Goal: Check status: Check status

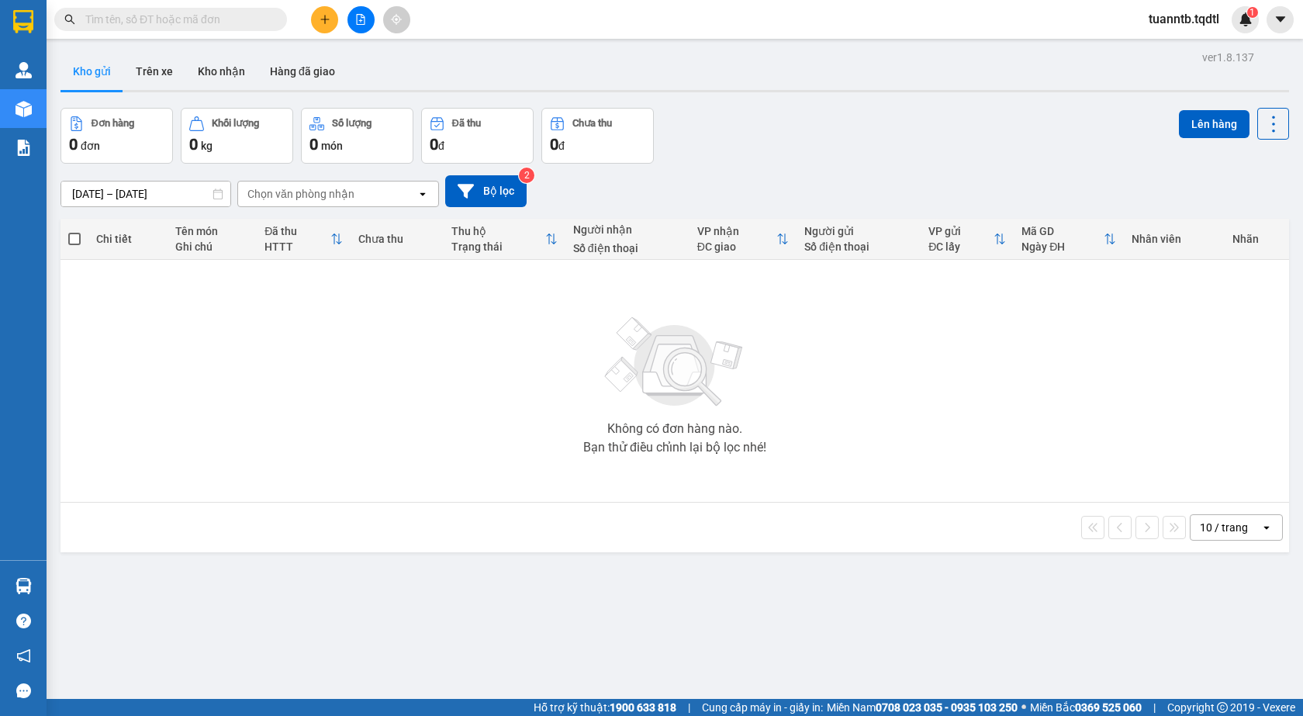
click at [354, 8] on button at bounding box center [361, 19] width 27 height 27
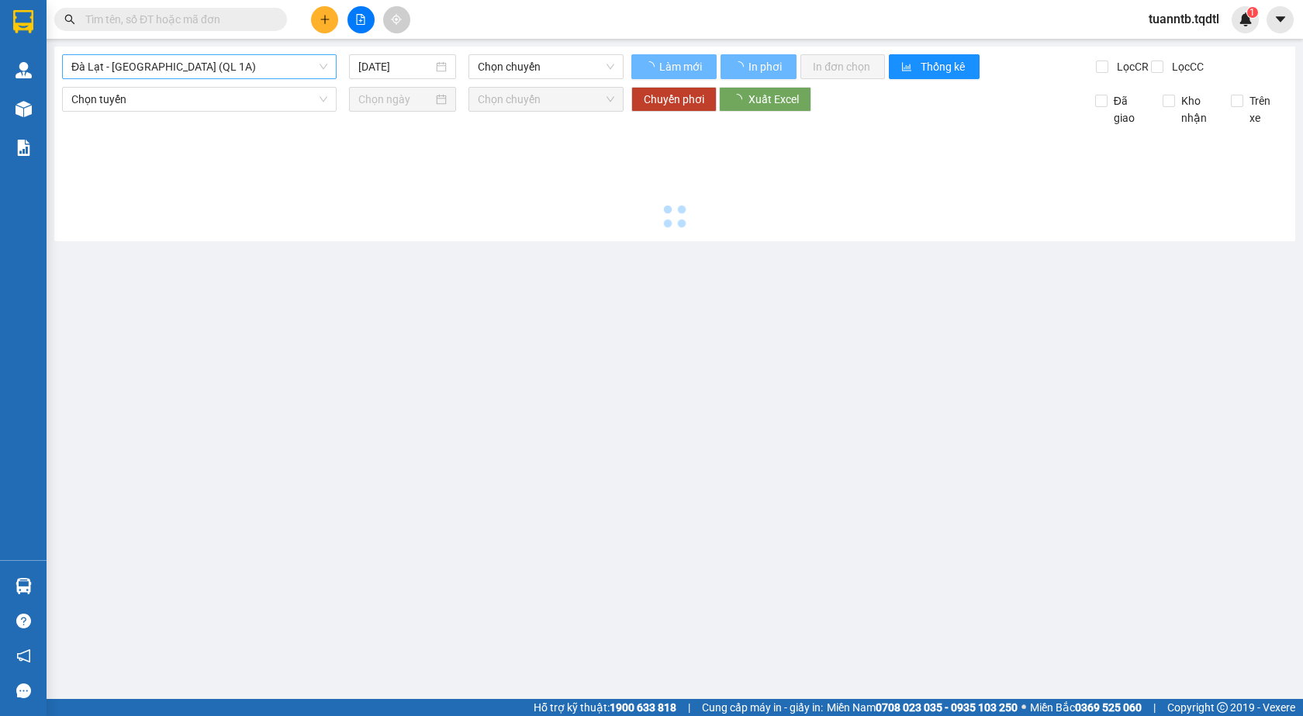
click at [218, 64] on span "Đà Lạt - [GEOGRAPHIC_DATA] (QL 1A)" at bounding box center [199, 66] width 256 height 23
type input "[DATE]"
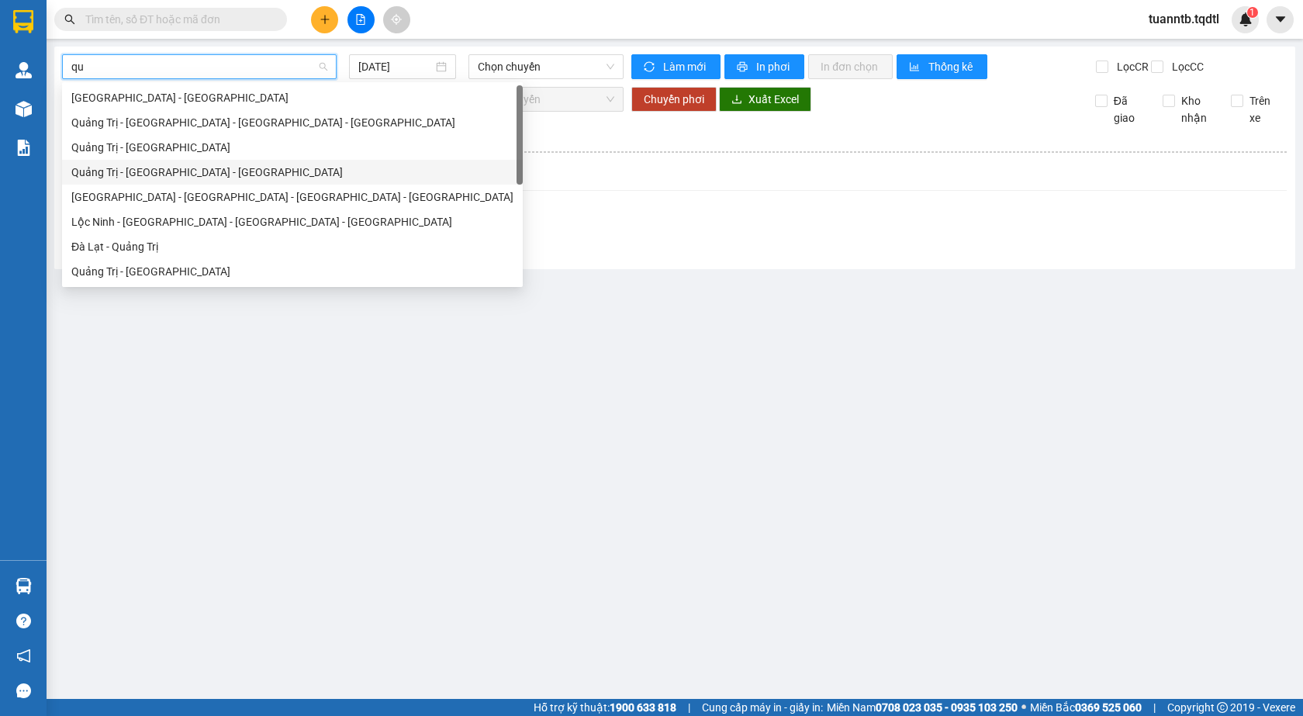
type input "qua"
click at [161, 268] on div "Quảng Trị - [GEOGRAPHIC_DATA]" at bounding box center [292, 271] width 442 height 17
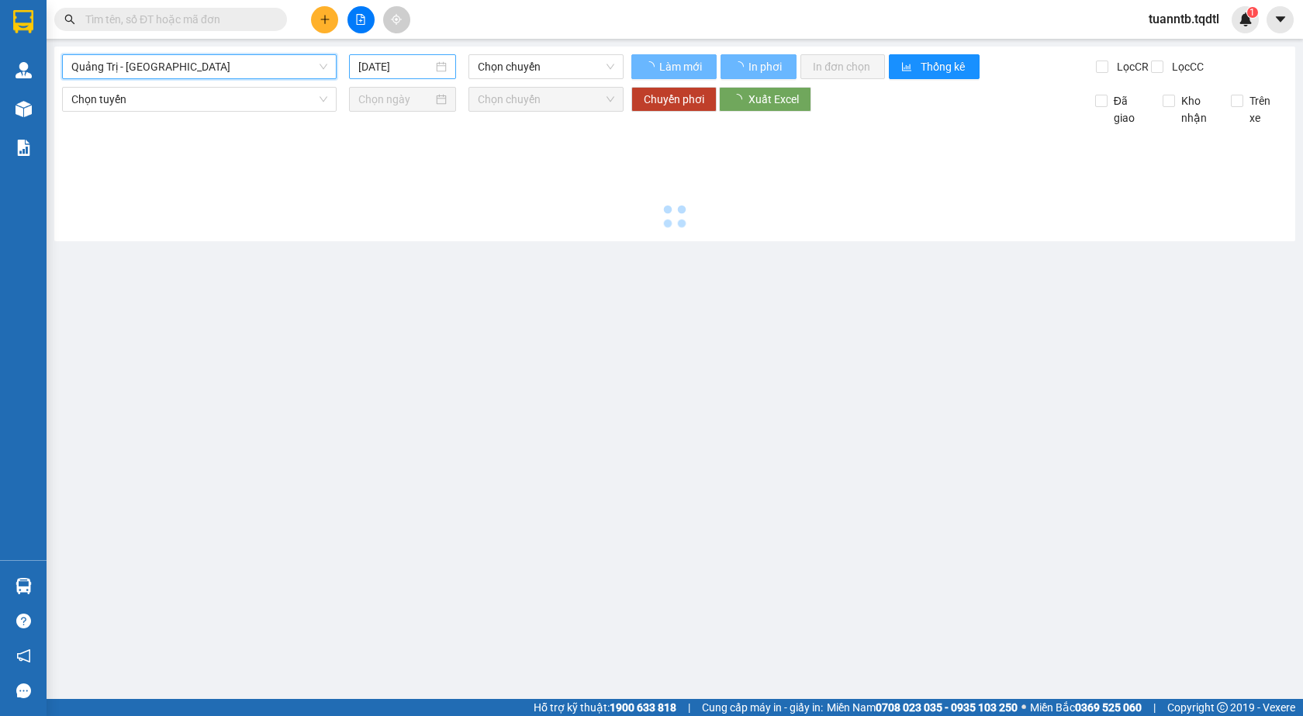
click at [376, 64] on input "[DATE]" at bounding box center [395, 66] width 74 height 17
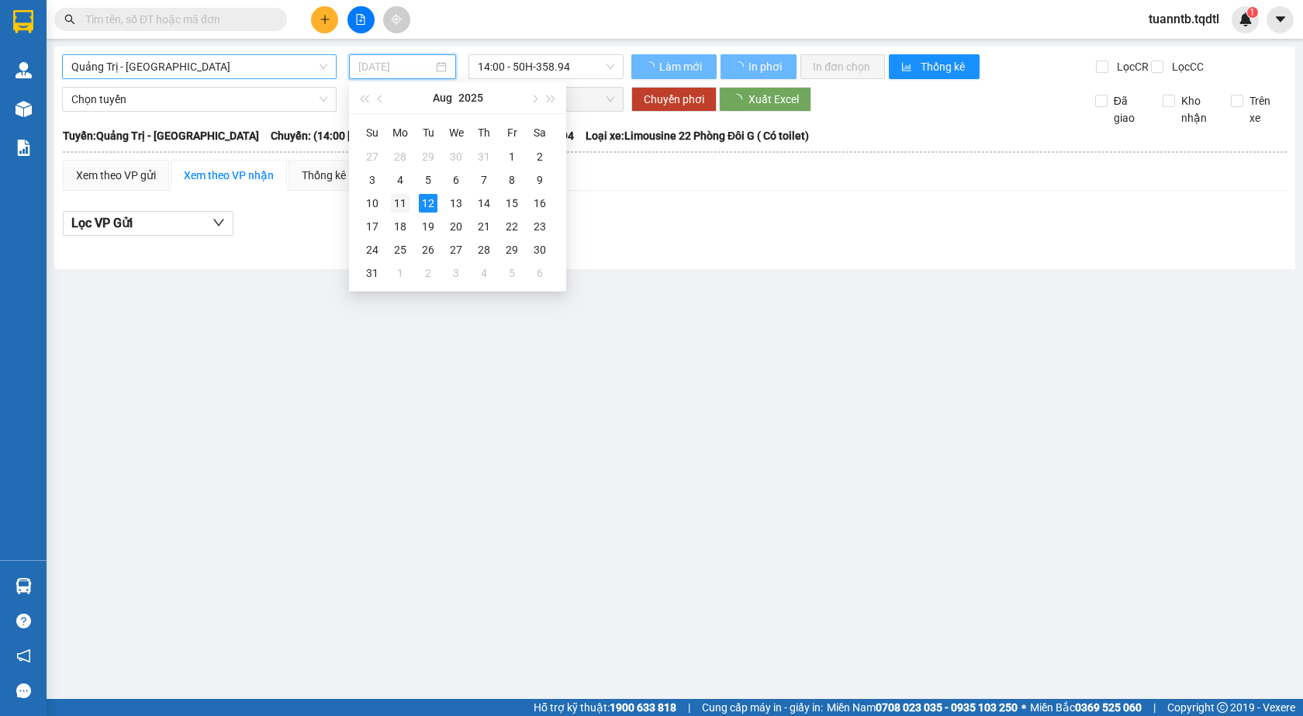
click at [399, 206] on div "11" at bounding box center [400, 203] width 19 height 19
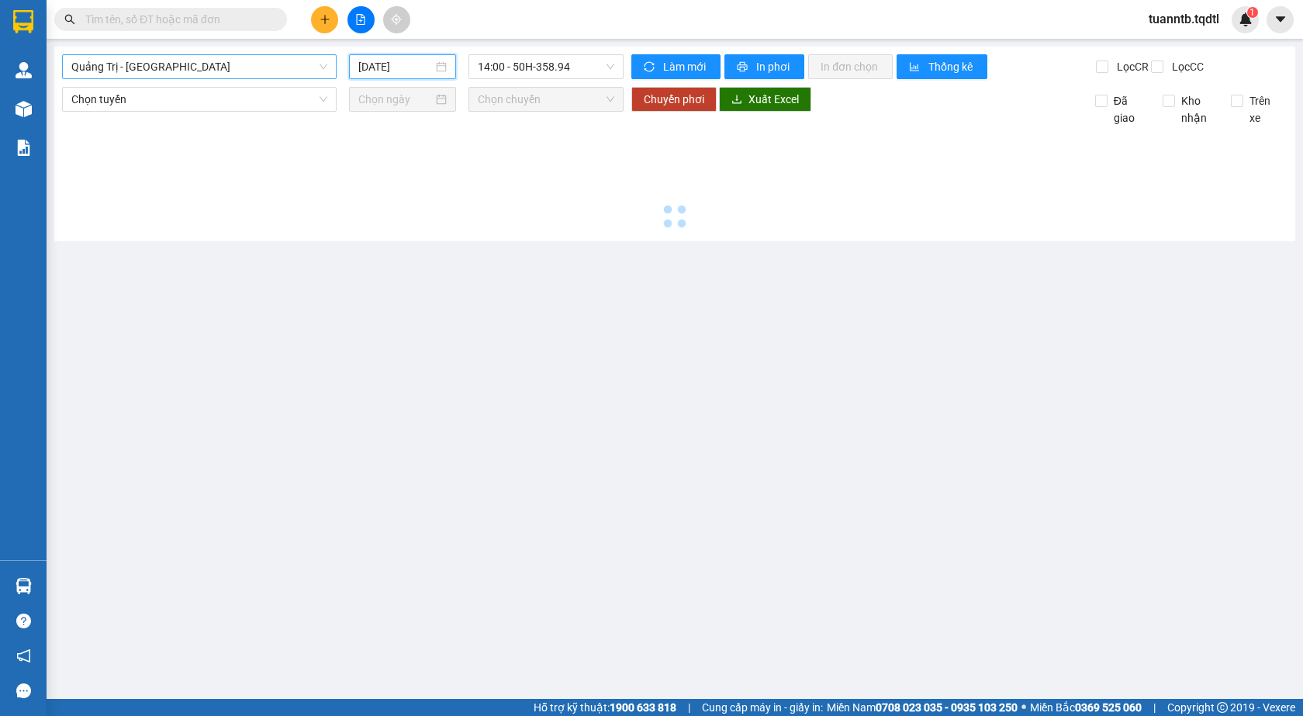
type input "[DATE]"
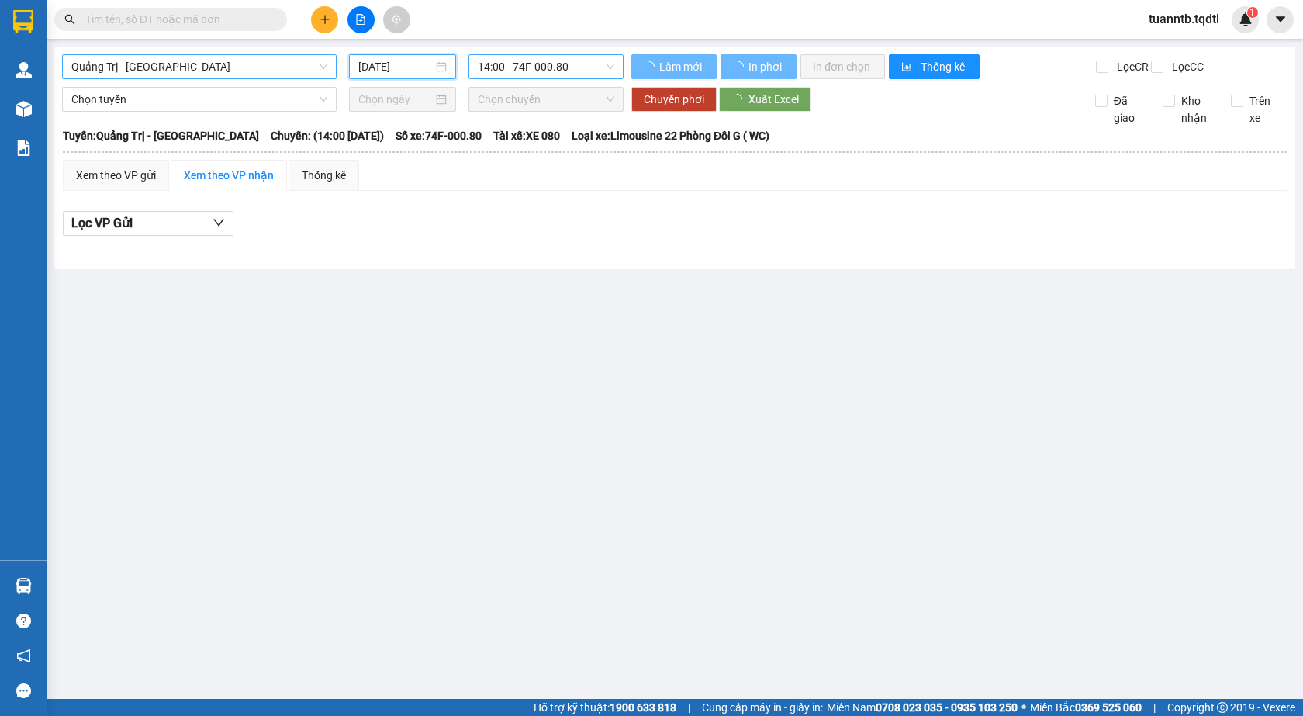
click at [568, 72] on span "14:00 - 74F-000.80" at bounding box center [546, 66] width 137 height 23
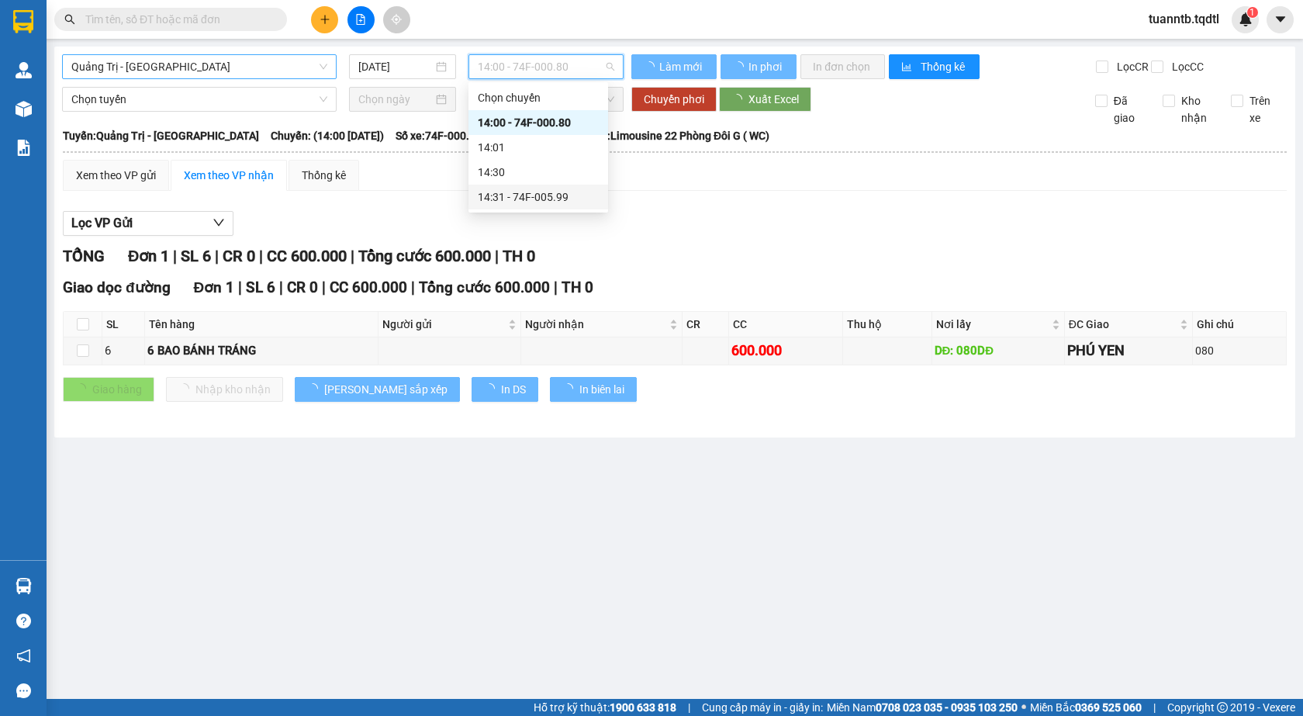
click at [555, 204] on div "14:31 - 74F-005.99" at bounding box center [538, 196] width 121 height 17
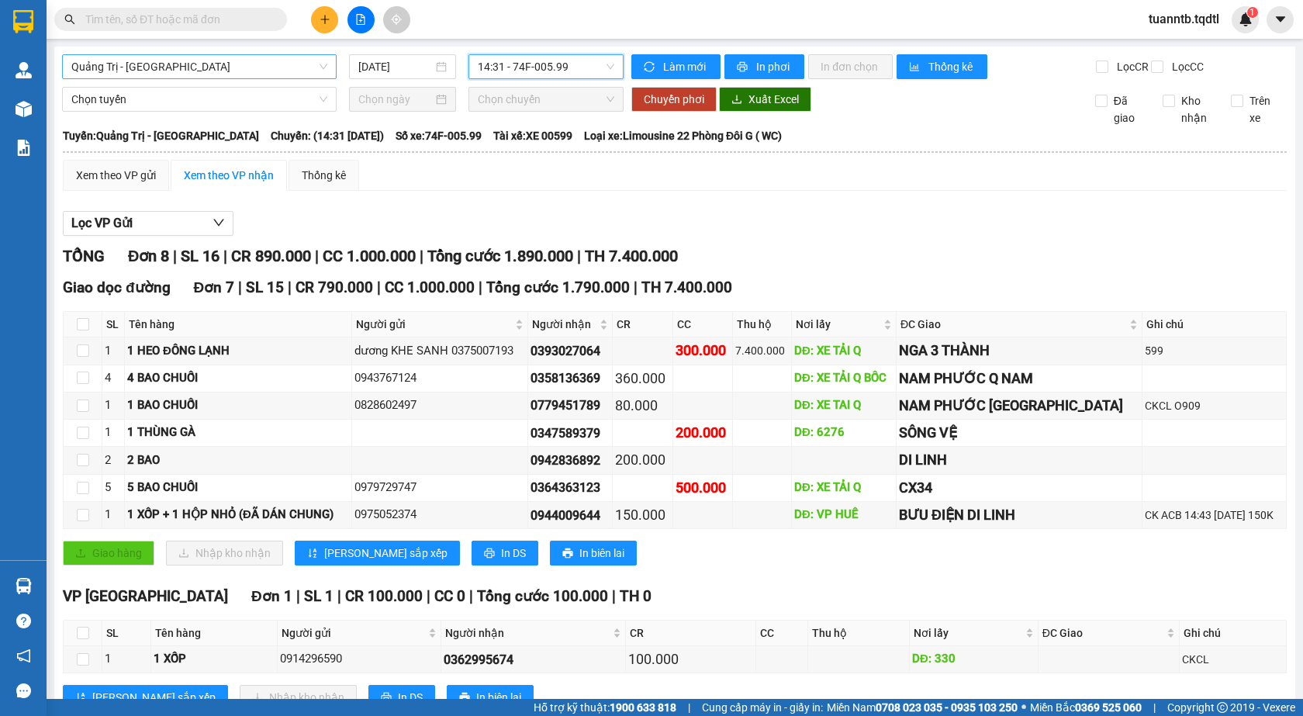
click at [578, 70] on span "14:31 - 74F-005.99" at bounding box center [546, 66] width 137 height 23
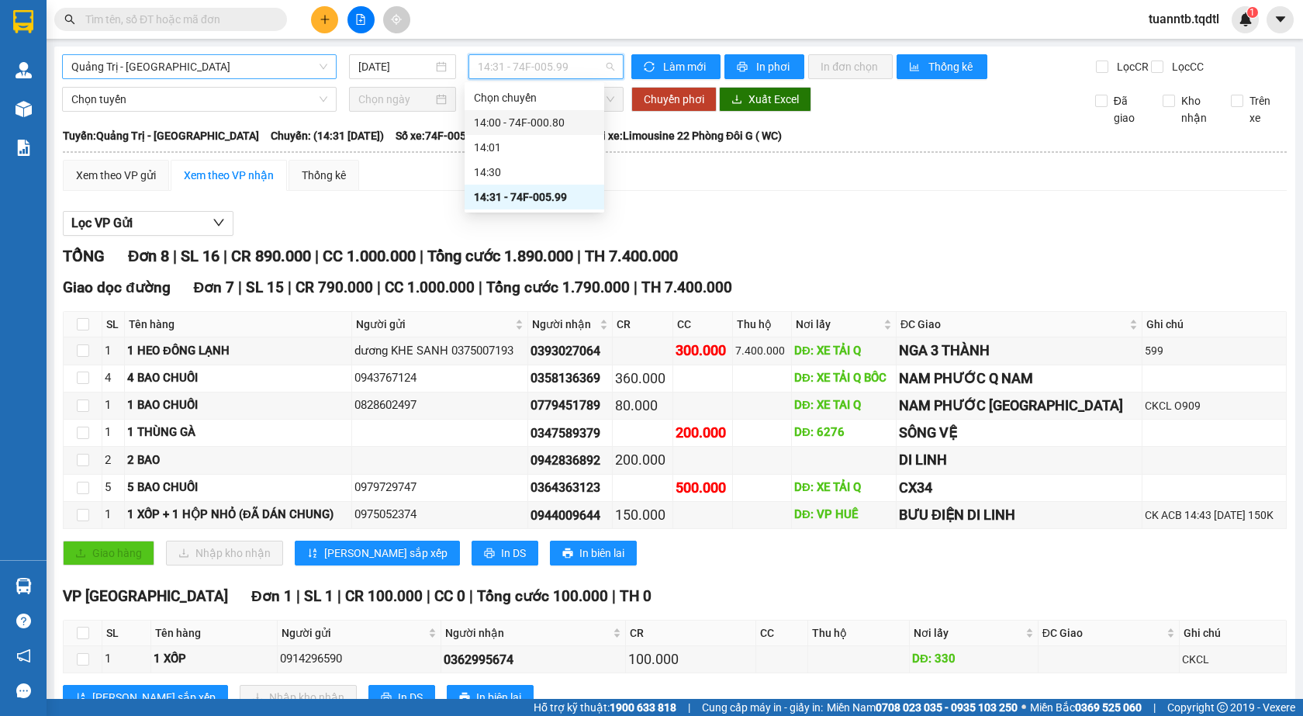
click at [550, 128] on div "14:00 - 74F-000.80" at bounding box center [534, 122] width 121 height 17
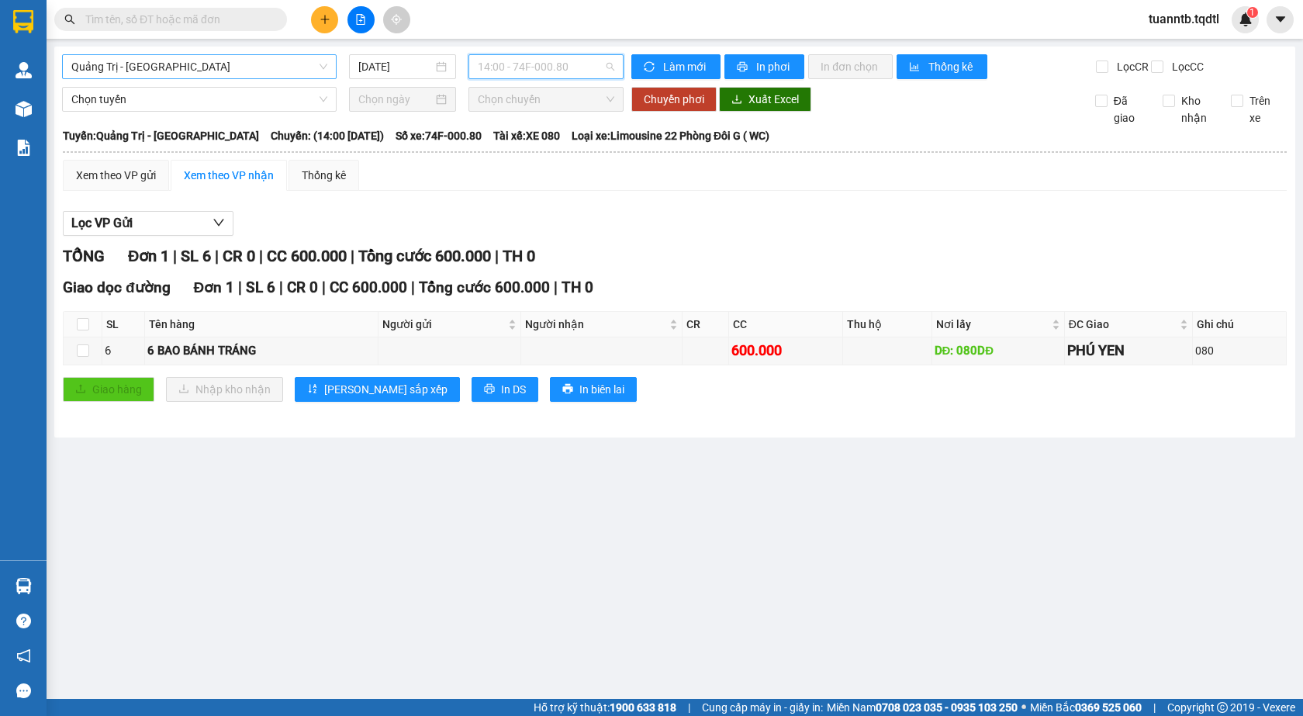
click at [537, 57] on span "14:00 - 74F-000.80" at bounding box center [546, 66] width 137 height 23
click at [530, 192] on div "14:31 - 74F-005.99" at bounding box center [538, 196] width 121 height 17
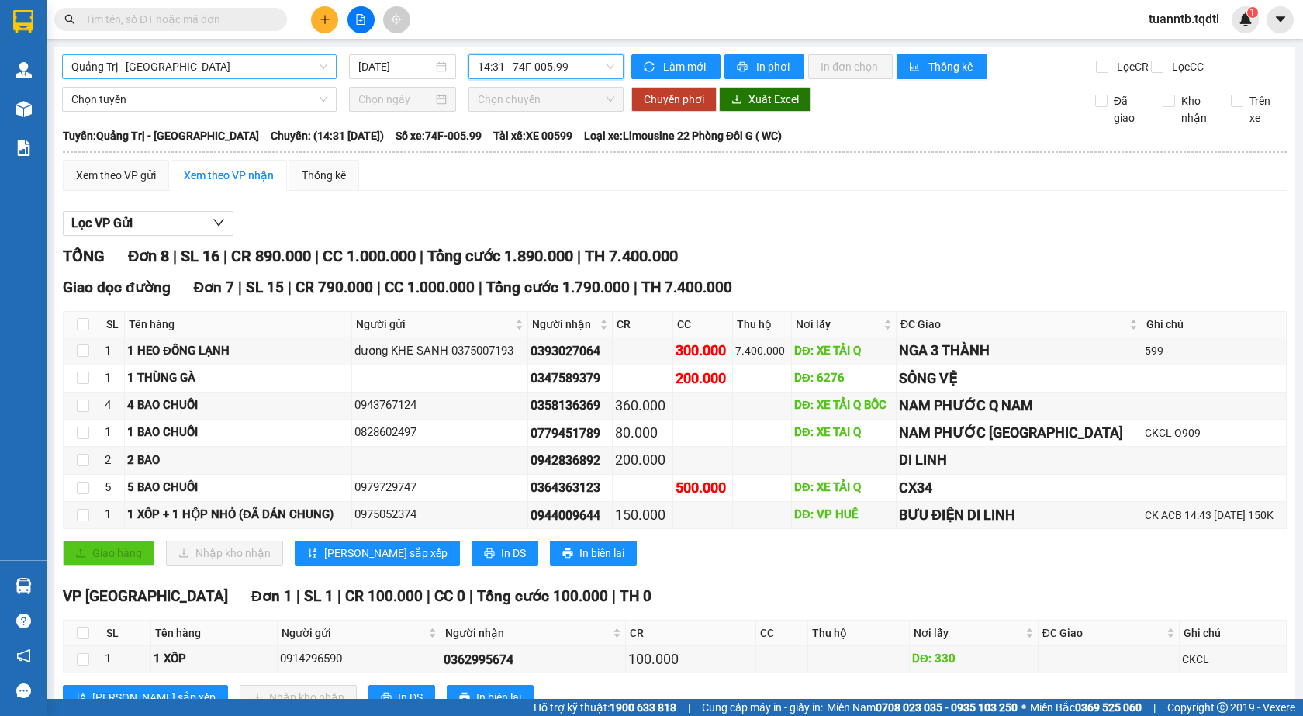
click at [175, 64] on span "Quảng Trị - [GEOGRAPHIC_DATA]" at bounding box center [199, 66] width 256 height 23
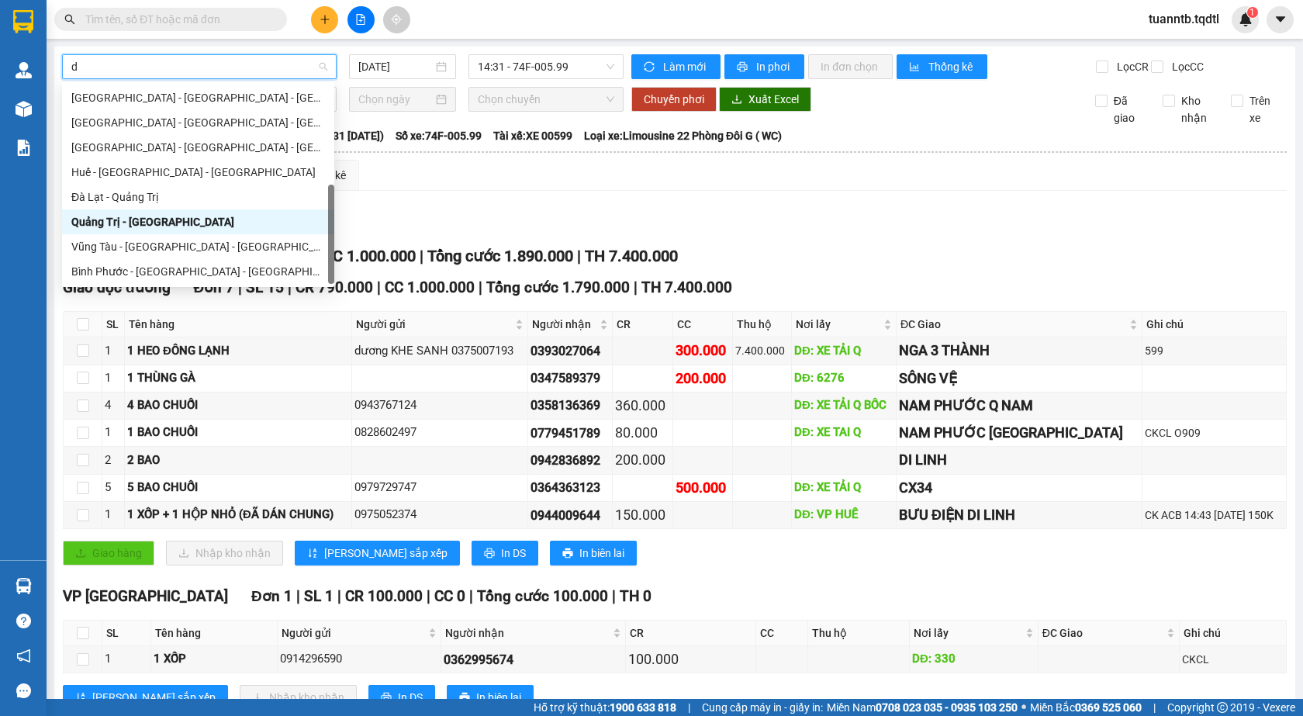
type input "da"
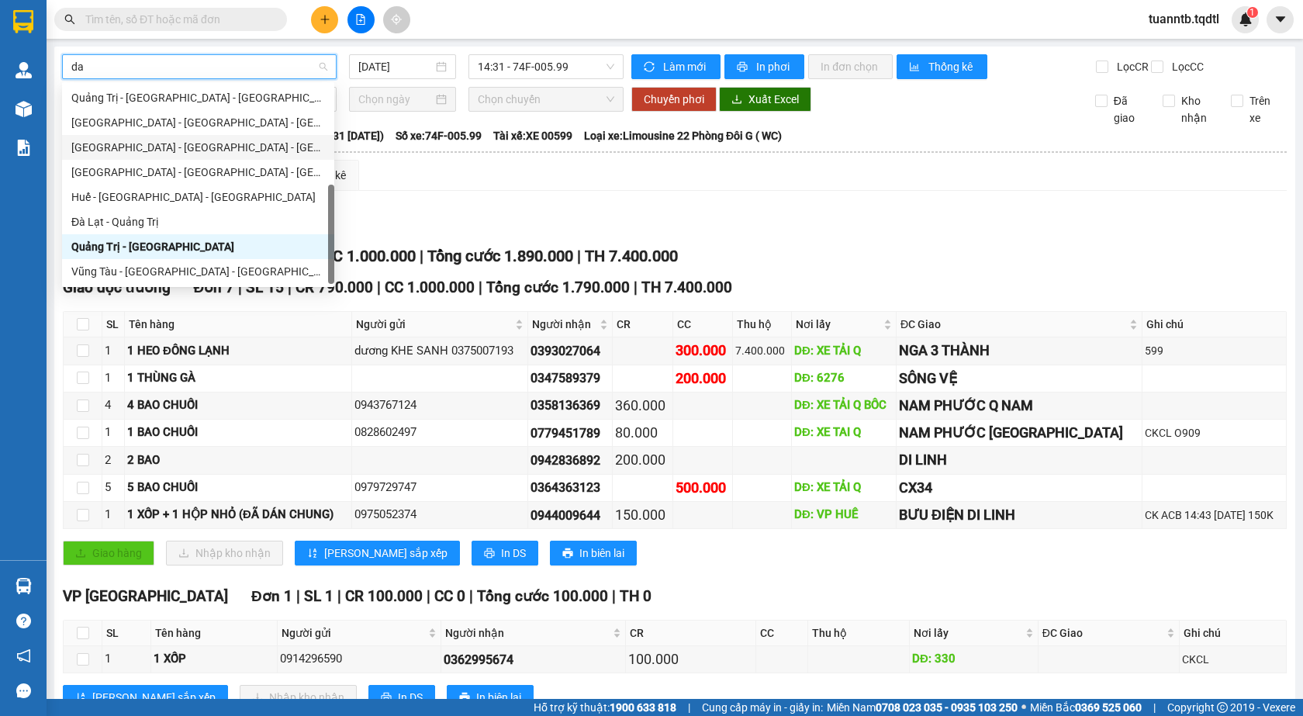
click at [162, 144] on div "[GEOGRAPHIC_DATA] - [GEOGRAPHIC_DATA] - [GEOGRAPHIC_DATA]" at bounding box center [198, 147] width 254 height 17
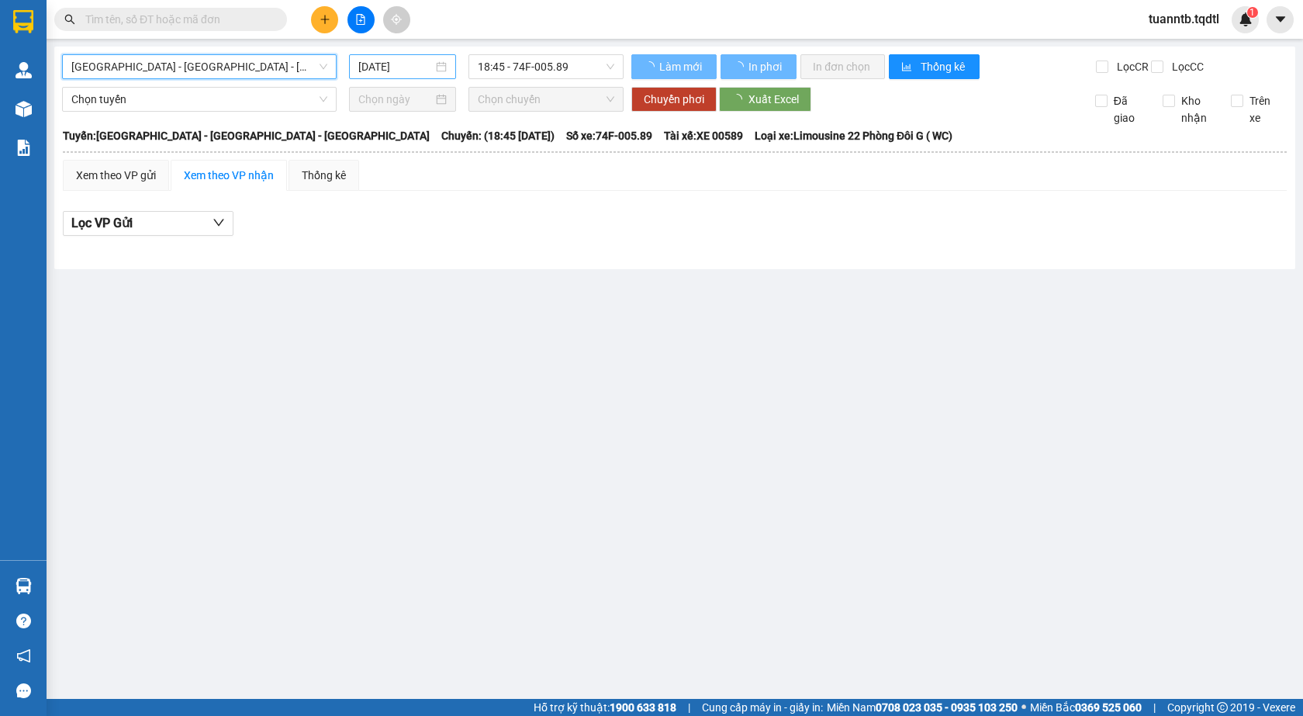
click at [390, 76] on div "[DATE]" at bounding box center [402, 66] width 107 height 25
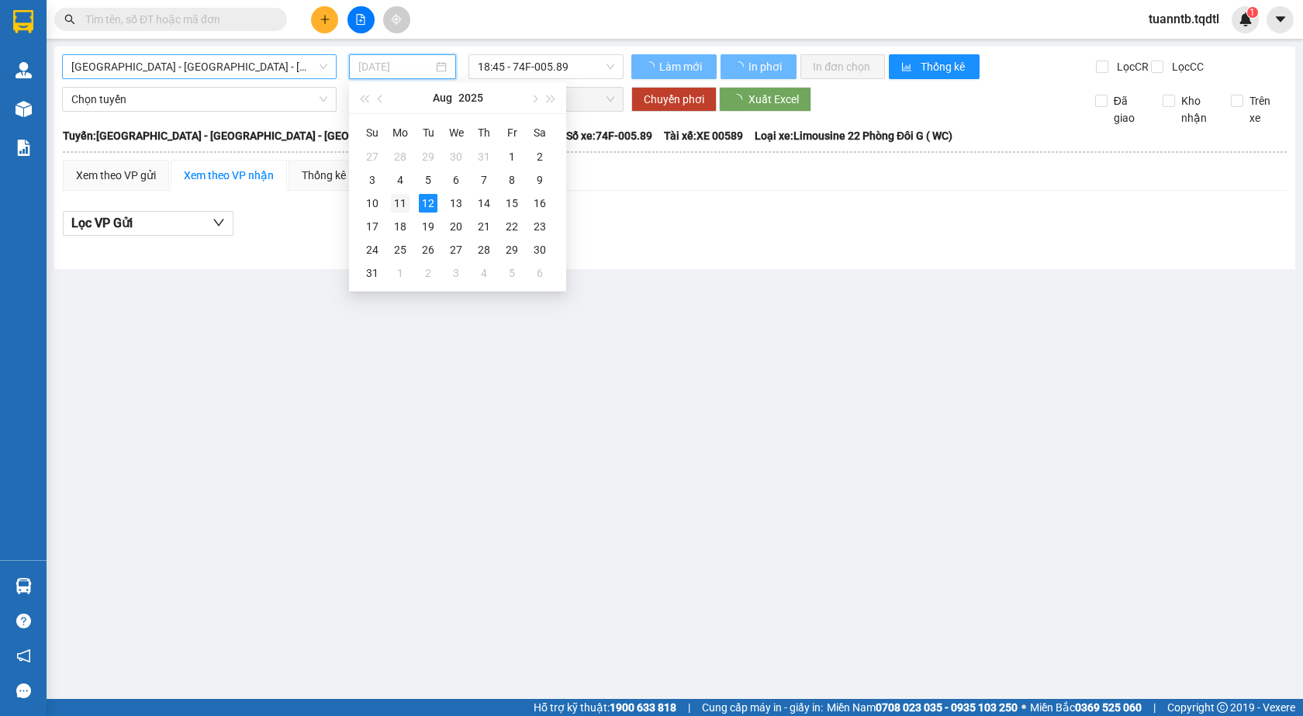
click at [407, 202] on div "11" at bounding box center [400, 203] width 19 height 19
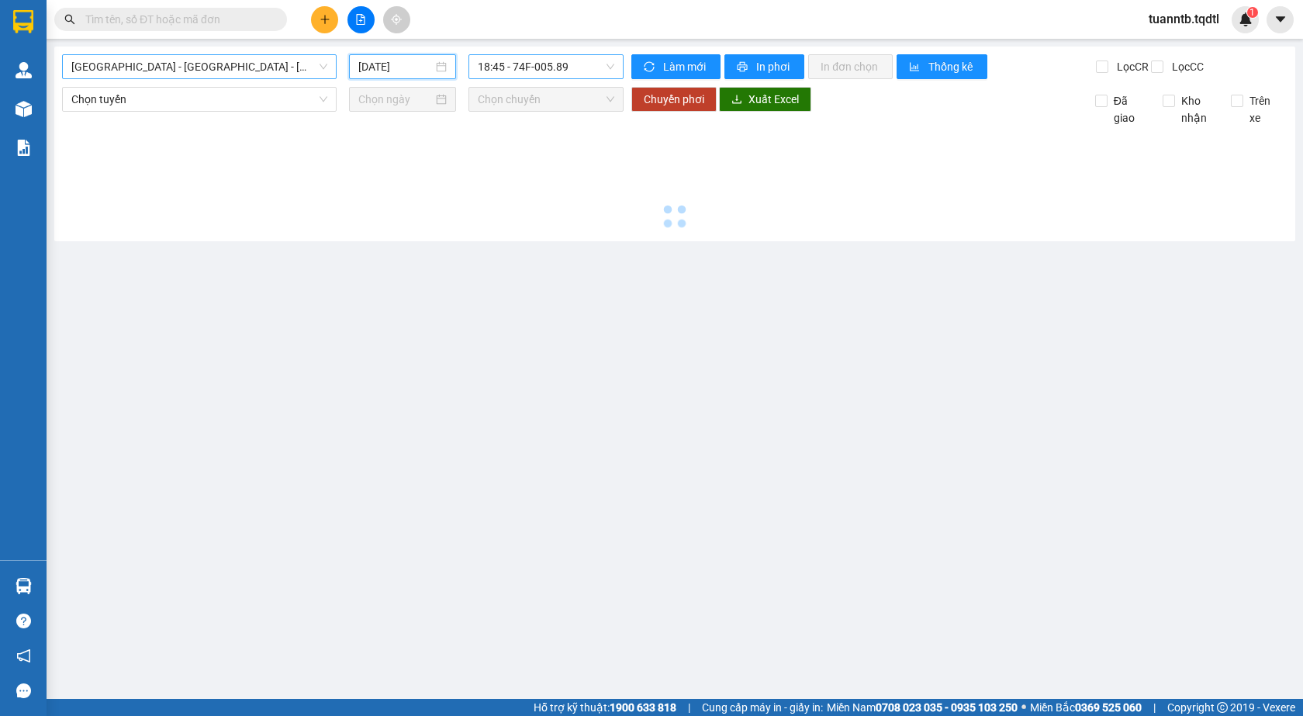
click at [578, 69] on span "18:45 - 74F-005.89" at bounding box center [546, 66] width 137 height 23
type input "[DATE]"
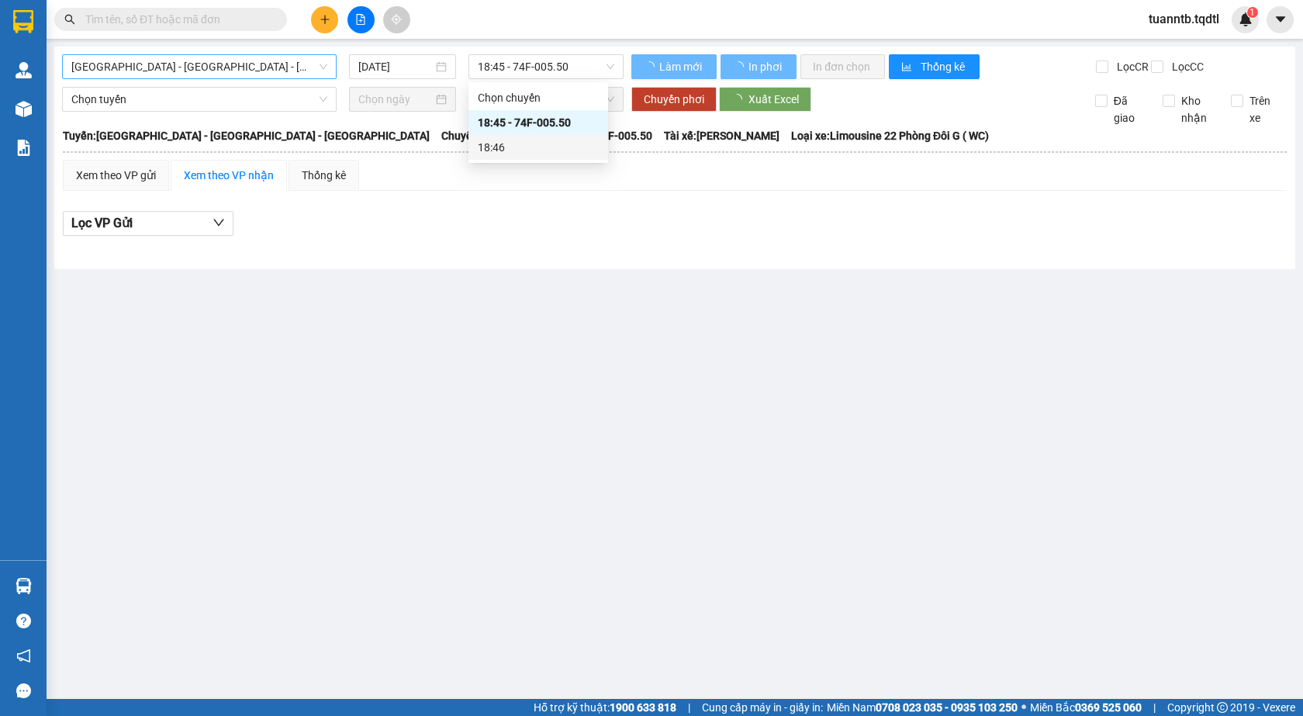
click at [465, 225] on div "Lọc VP Gửi" at bounding box center [675, 224] width 1224 height 26
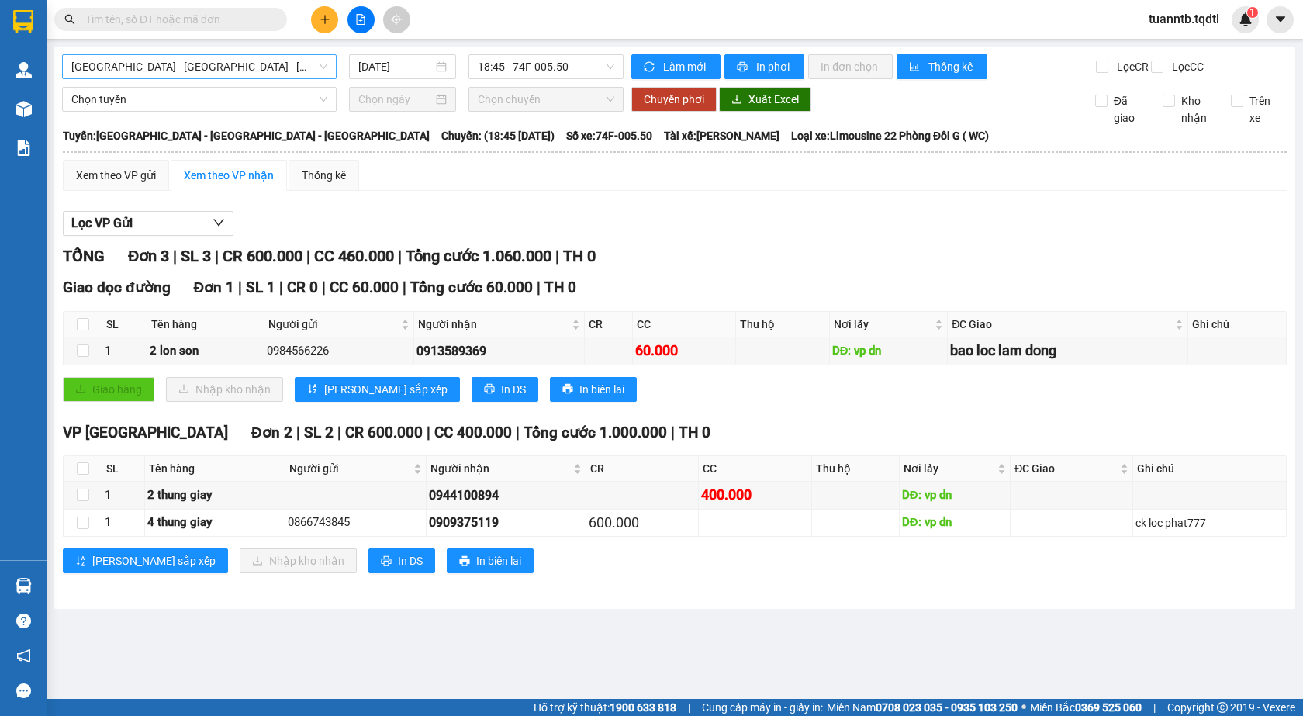
click at [164, 69] on span "[GEOGRAPHIC_DATA] - [GEOGRAPHIC_DATA] - [GEOGRAPHIC_DATA]" at bounding box center [199, 66] width 256 height 23
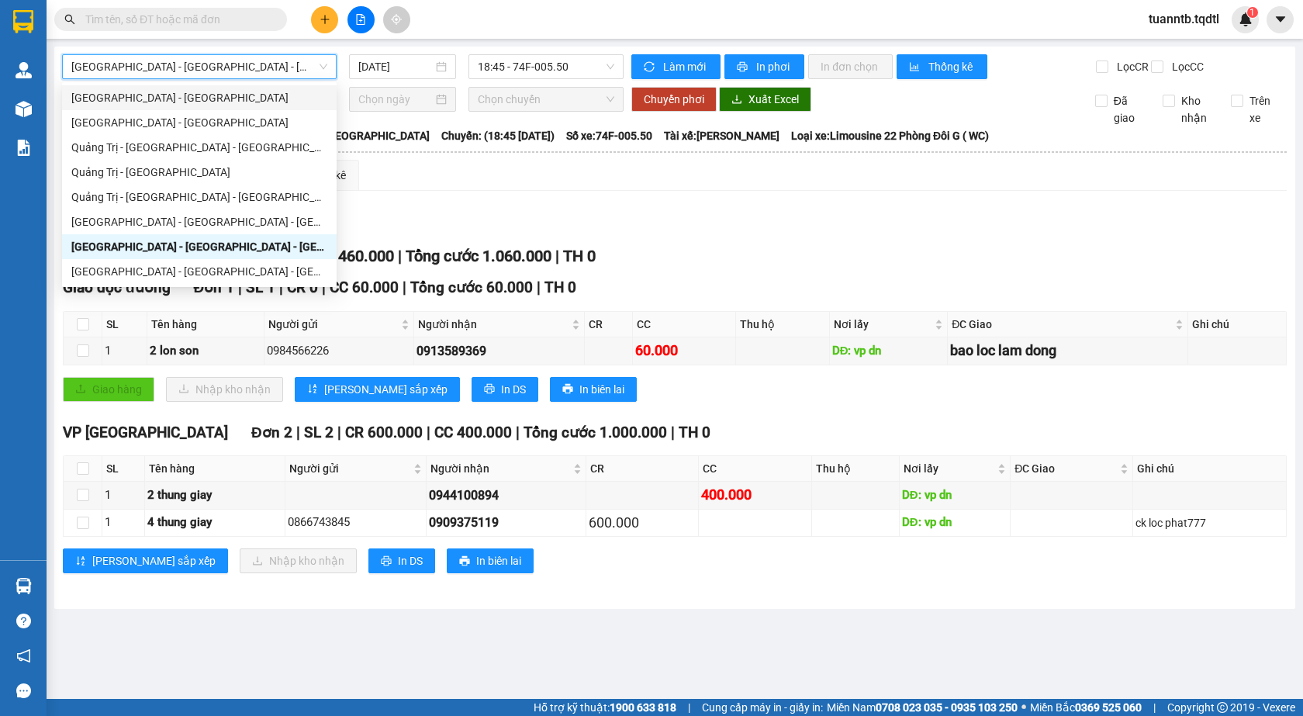
click at [860, 299] on div "Giao dọc đường Đơn 1 | SL 1 | CR 0 | CC 60.000 | Tổng cước 60.000 | TH 0" at bounding box center [675, 287] width 1224 height 23
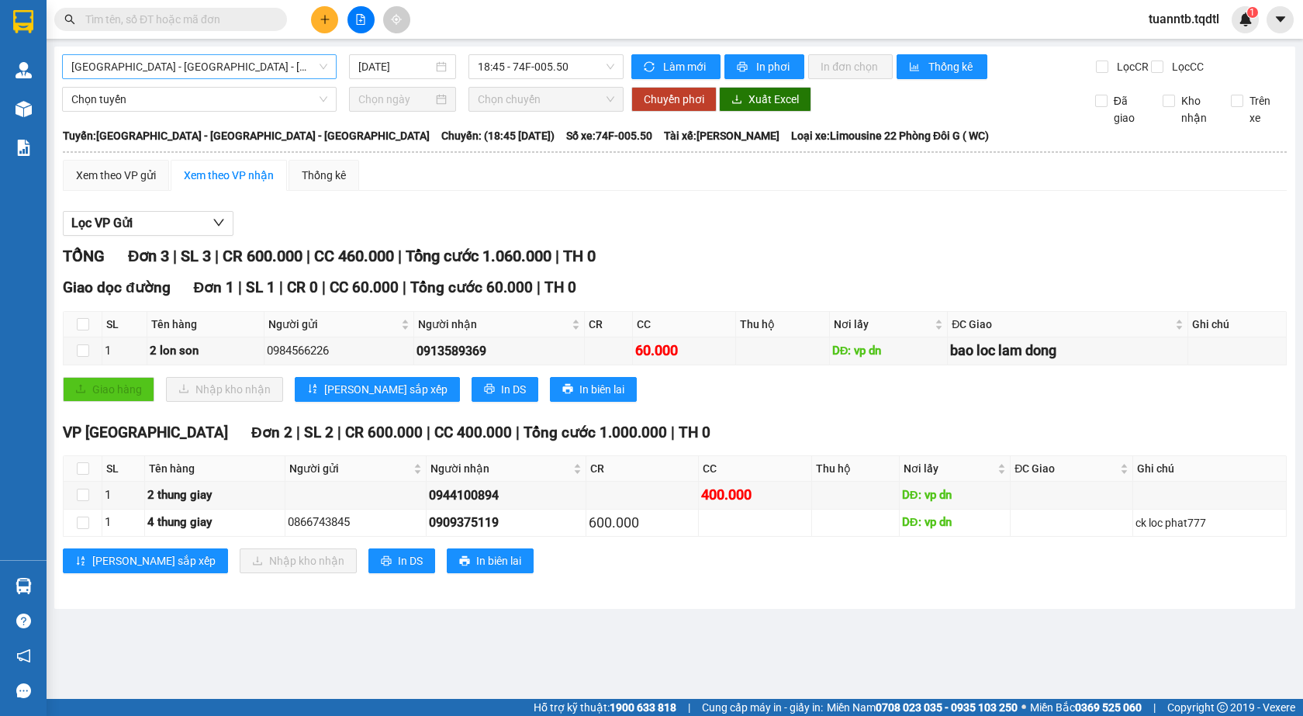
click at [232, 61] on span "[GEOGRAPHIC_DATA] - [GEOGRAPHIC_DATA] - [GEOGRAPHIC_DATA]" at bounding box center [199, 66] width 256 height 23
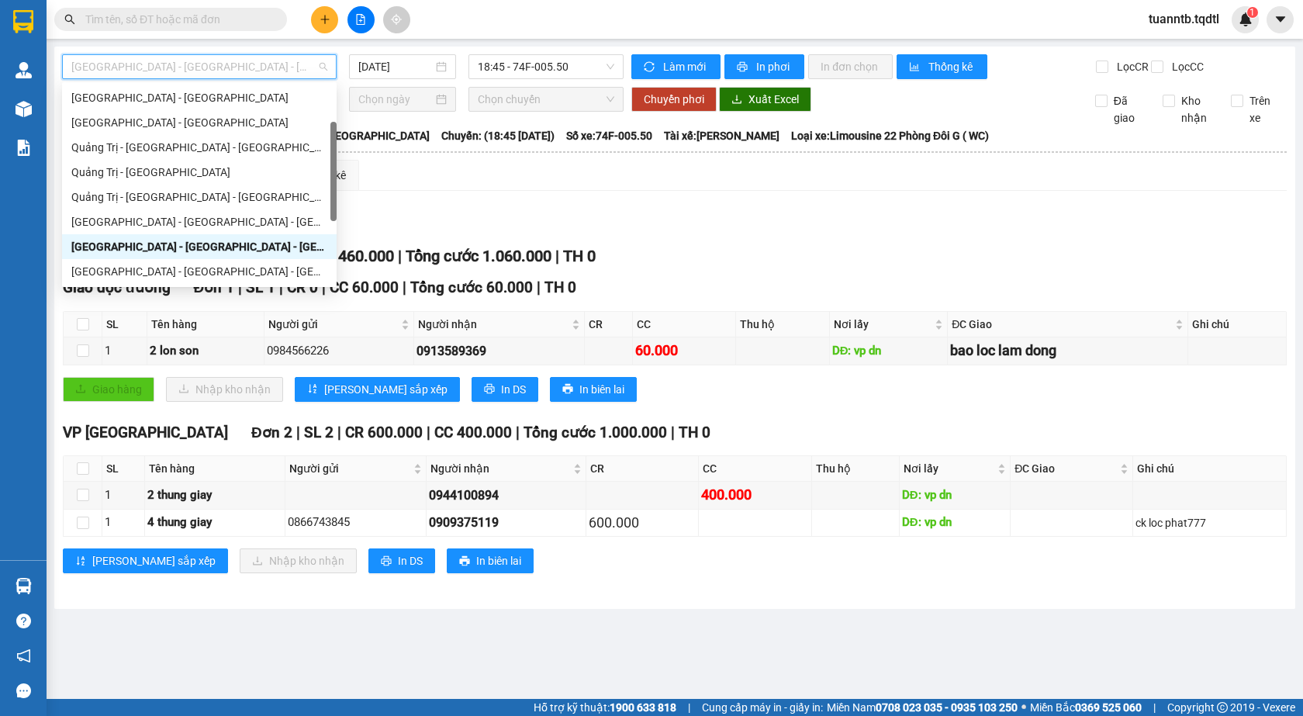
type input "d"
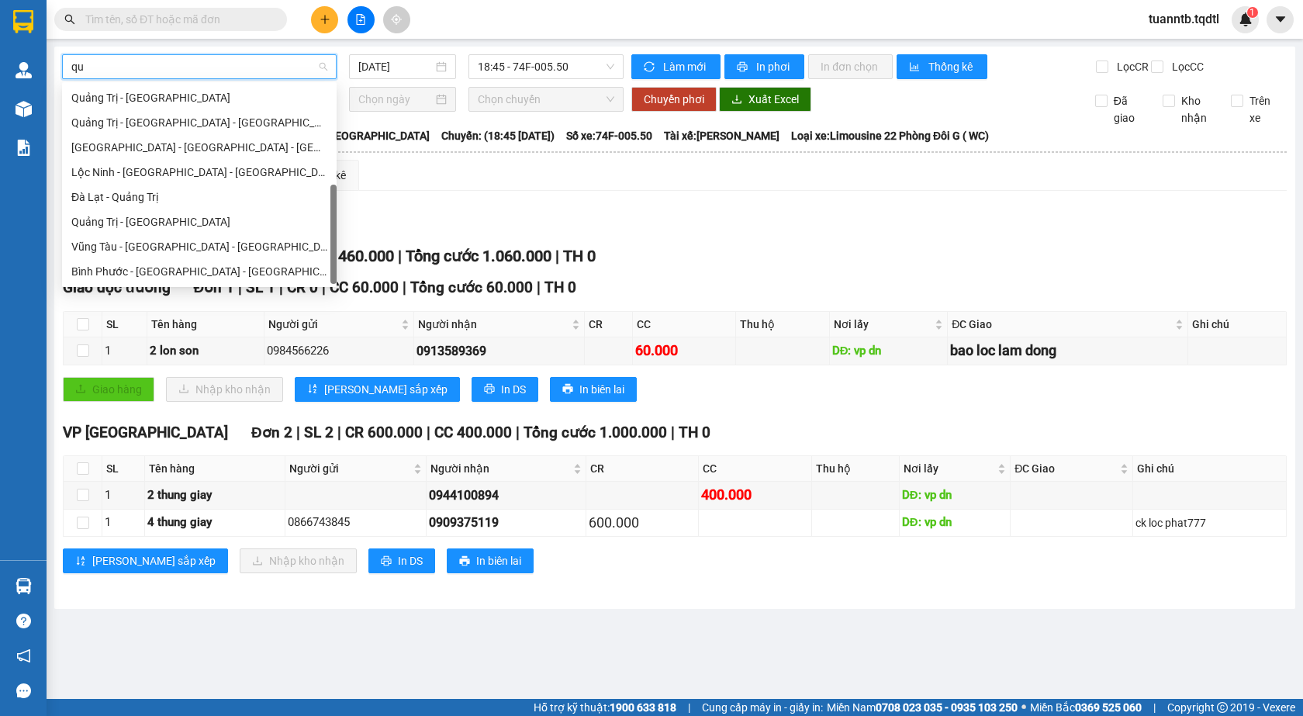
scroll to position [25, 0]
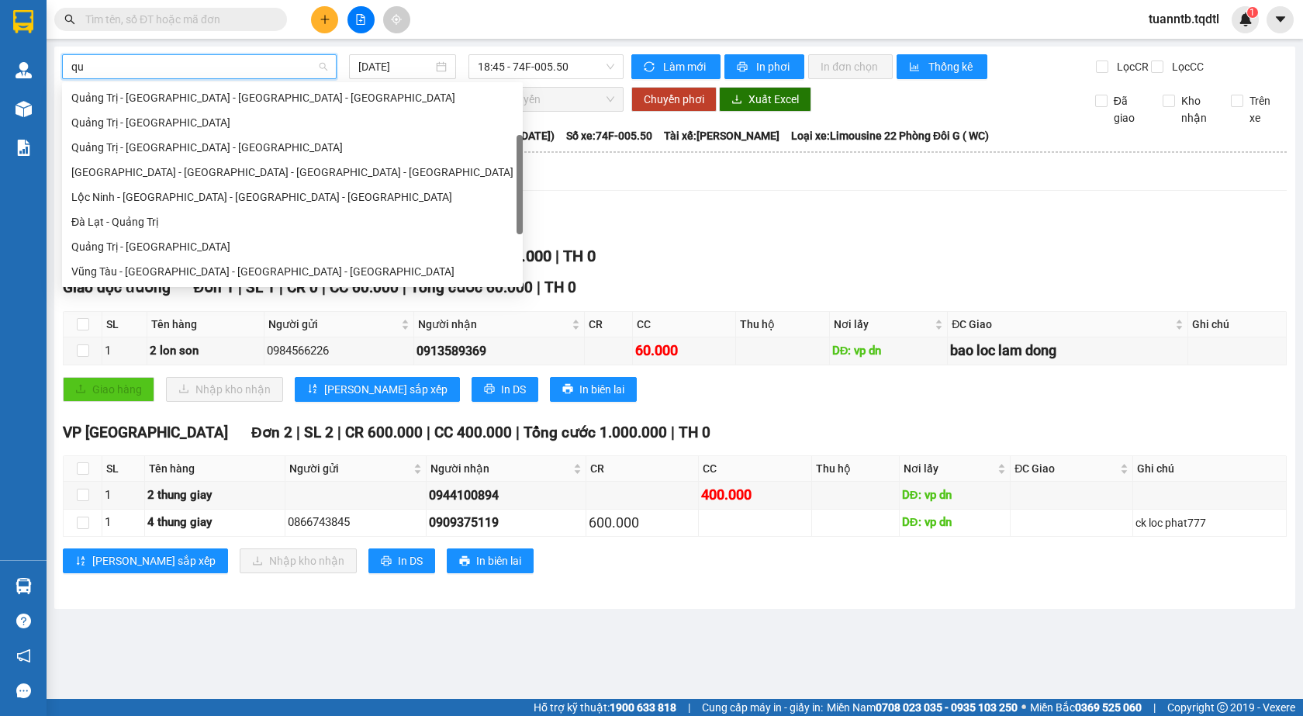
type input "qua"
click at [147, 255] on div "Quảng Trị - [GEOGRAPHIC_DATA]" at bounding box center [292, 246] width 461 height 25
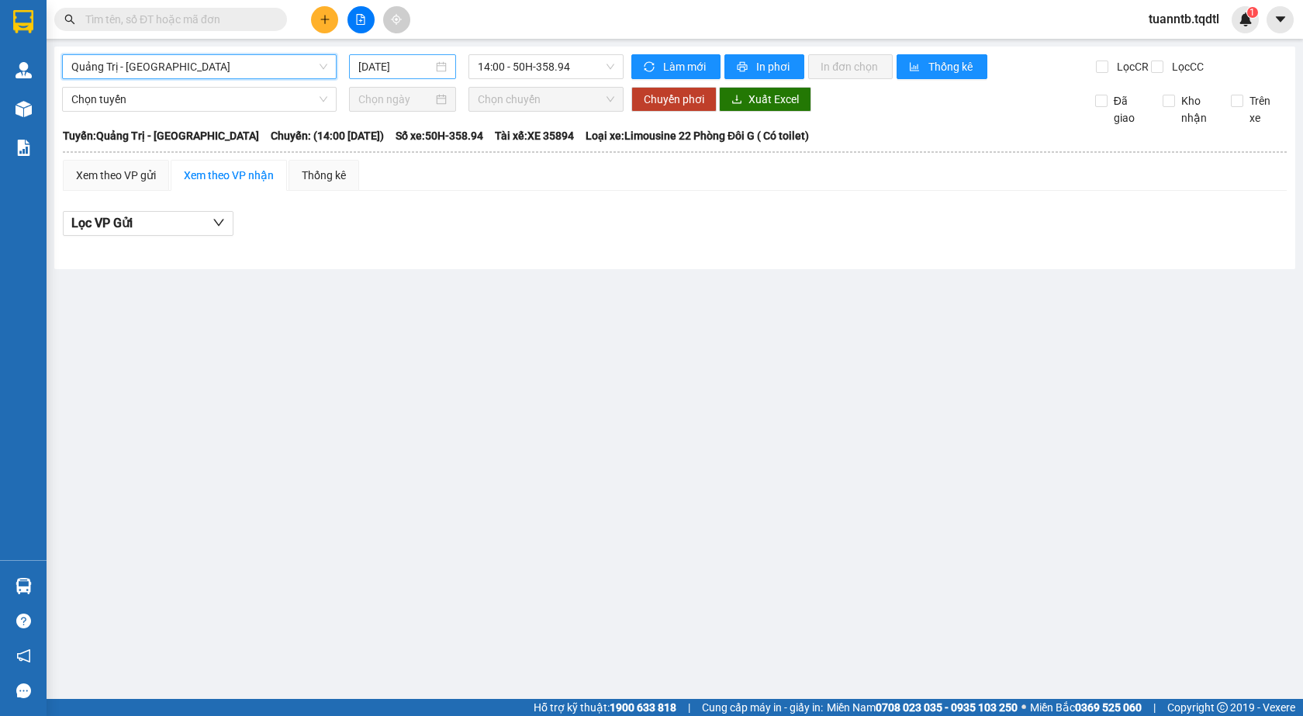
click at [422, 61] on input "[DATE]" at bounding box center [395, 66] width 74 height 17
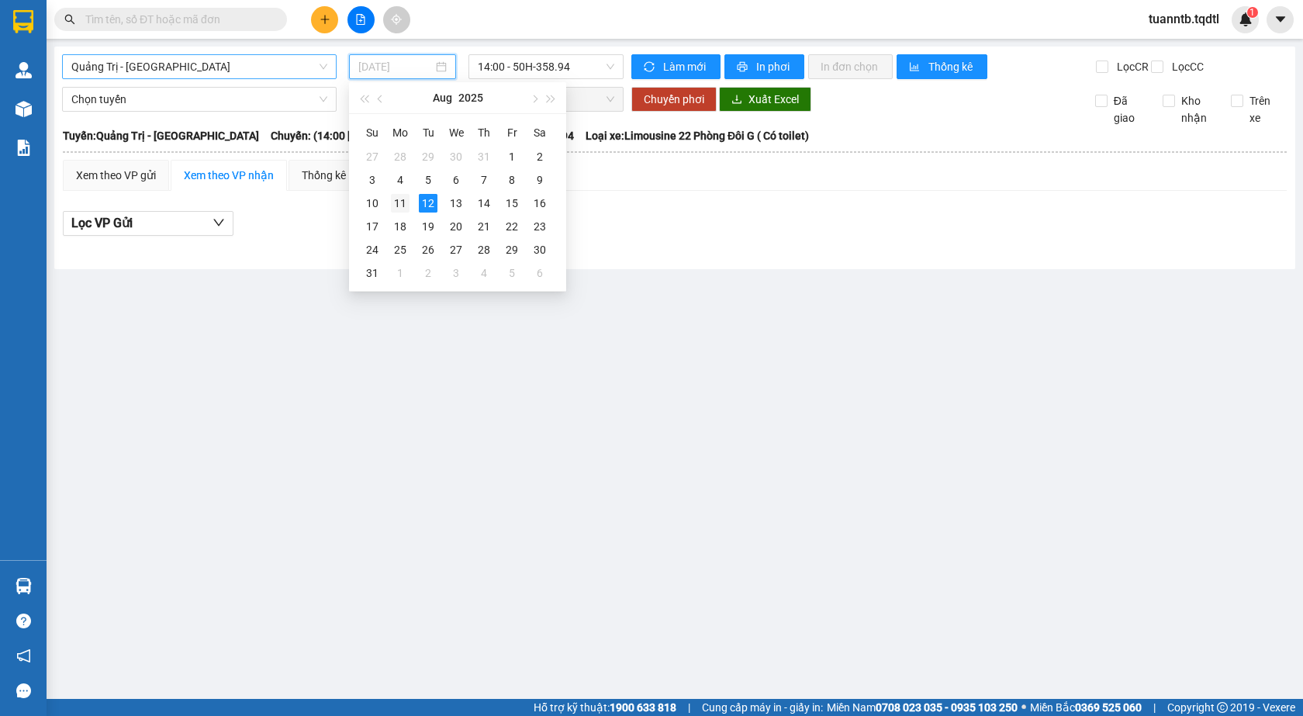
click at [404, 199] on div "11" at bounding box center [400, 203] width 19 height 19
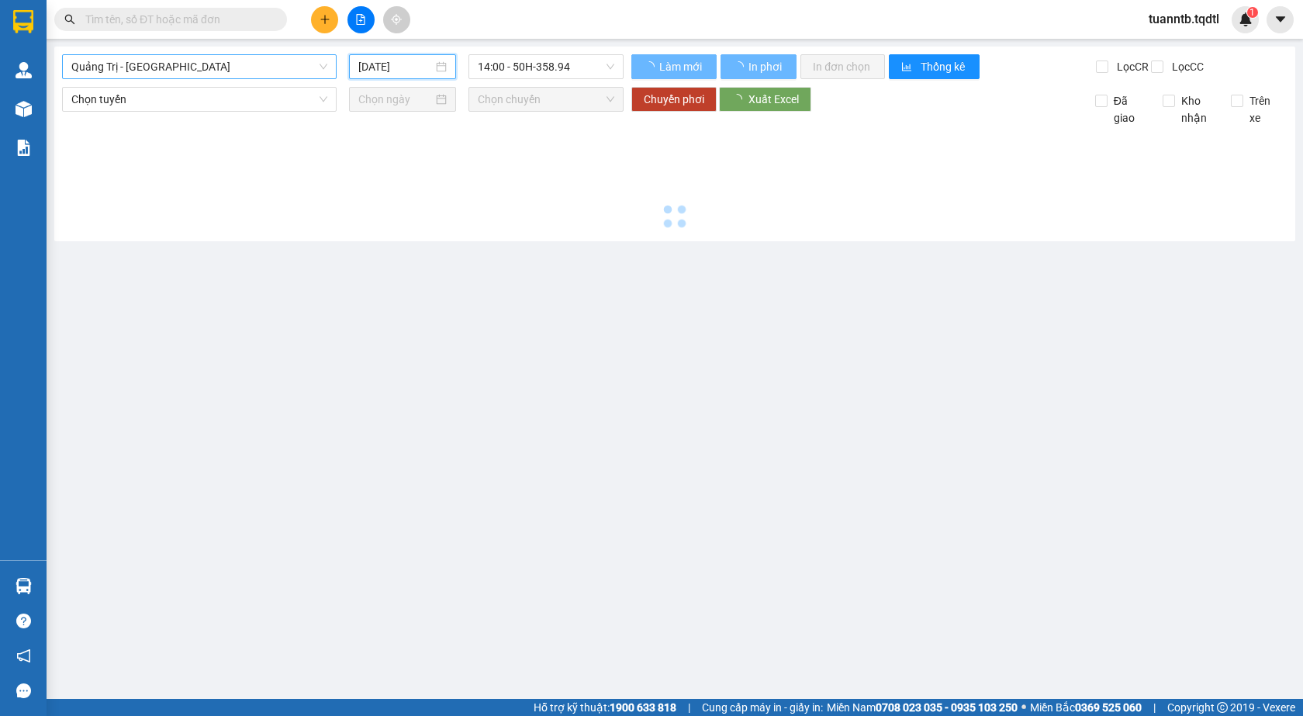
type input "[DATE]"
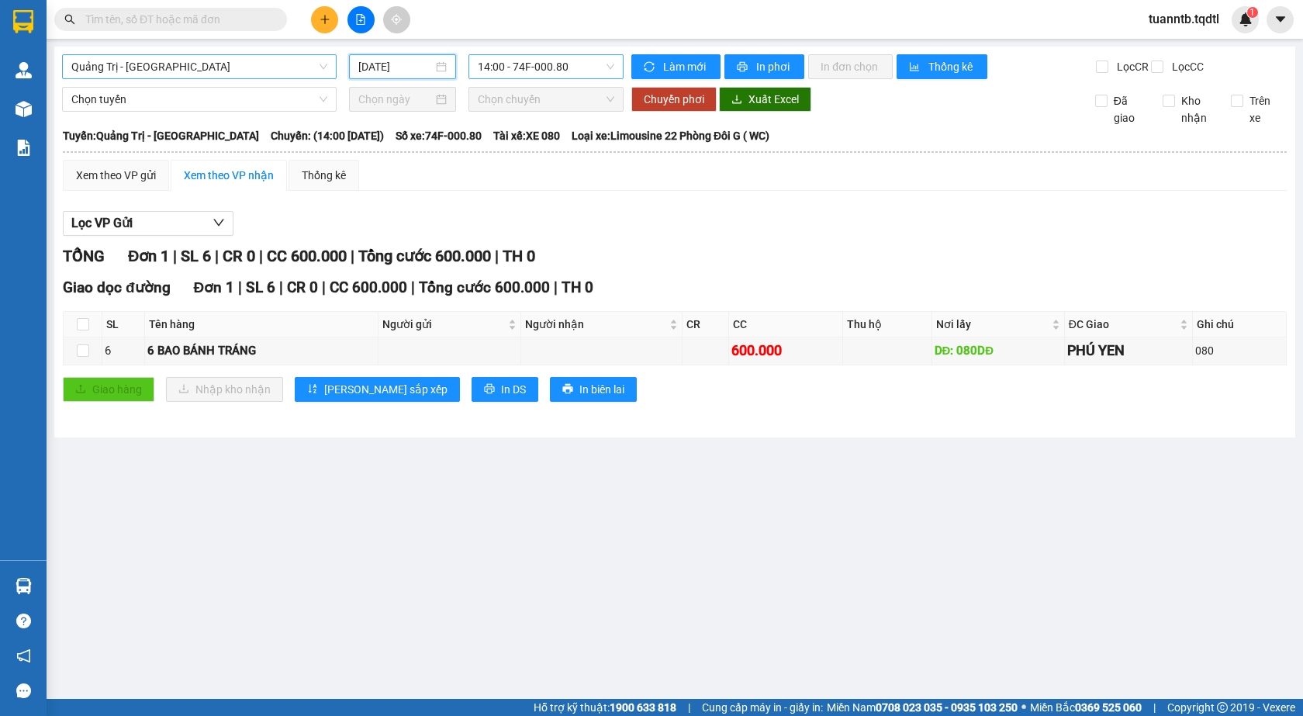
click at [571, 61] on span "14:00 - 74F-000.80" at bounding box center [546, 66] width 137 height 23
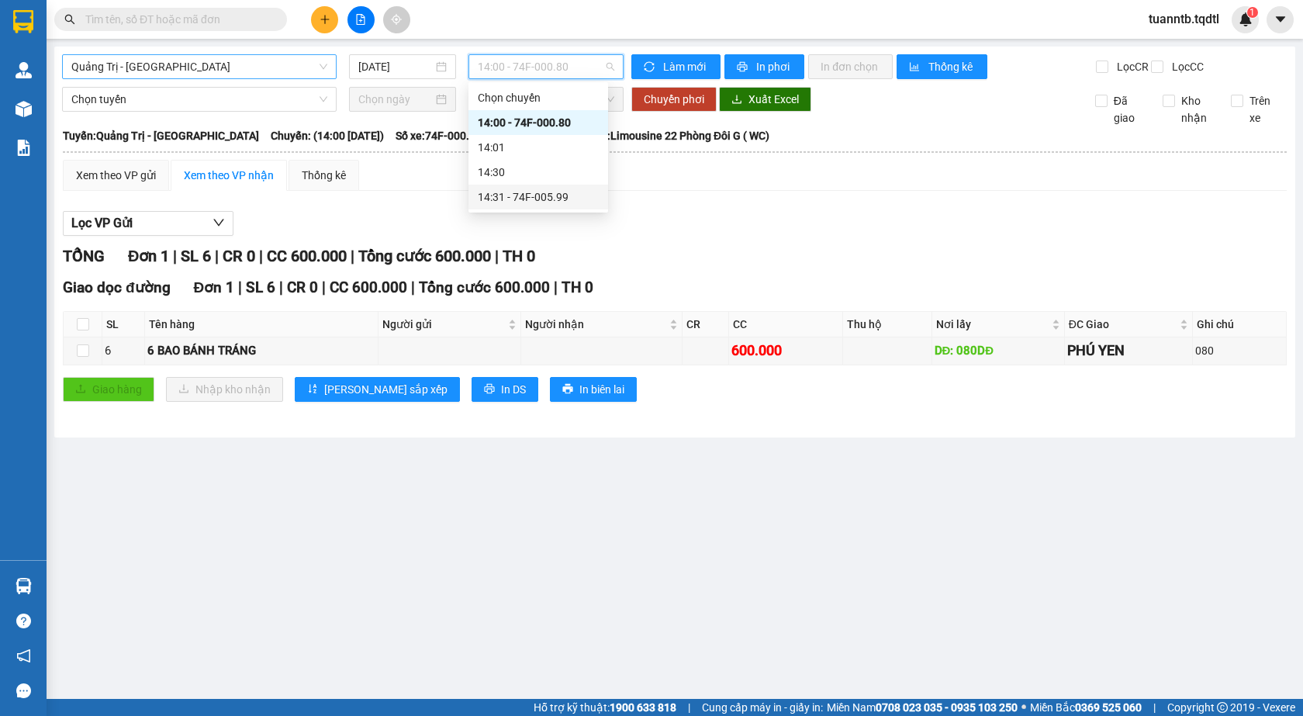
click at [563, 209] on body "Kết quả tìm kiếm ( 0 ) Bộ lọc No Data tuanntb.tqdtl 1 Quản [PERSON_NAME] lý khá…" at bounding box center [651, 358] width 1303 height 716
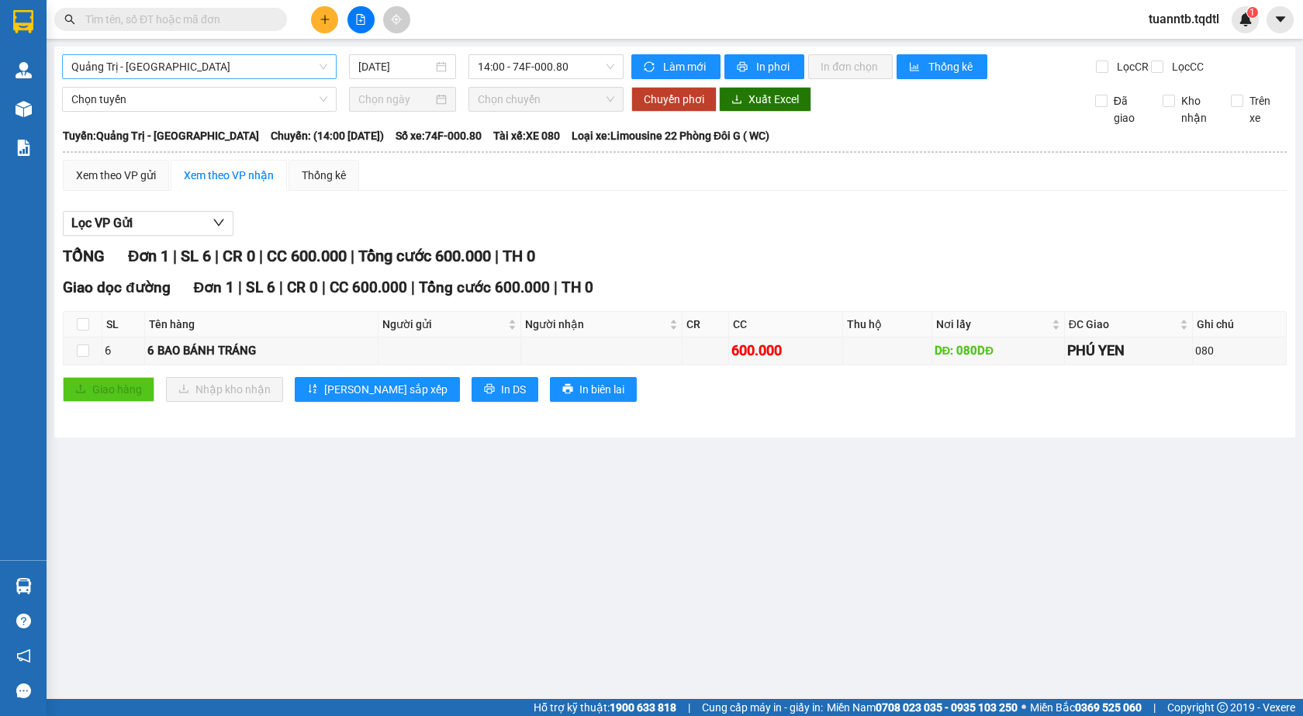
click at [558, 191] on div "Xem theo VP gửi Xem theo VP nhận Thống kê" at bounding box center [675, 175] width 1224 height 31
click at [236, 61] on span "Quảng Trị - [GEOGRAPHIC_DATA]" at bounding box center [199, 66] width 256 height 23
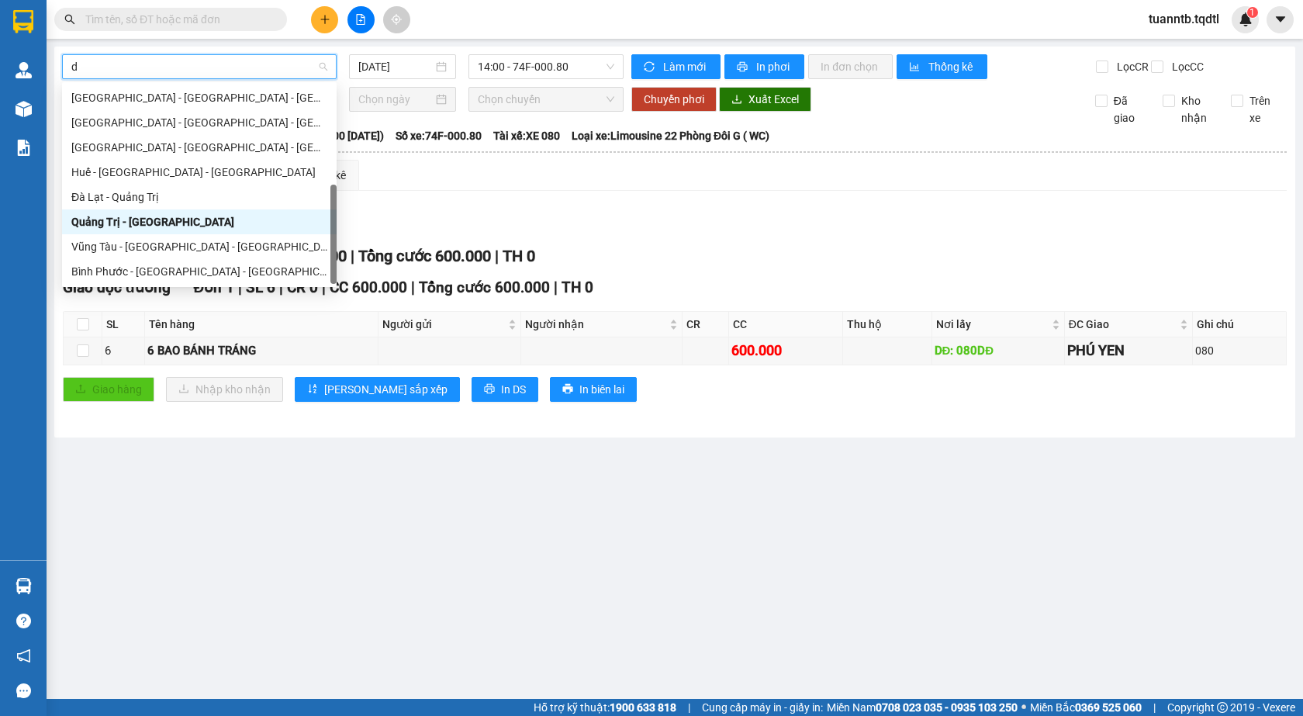
type input "da"
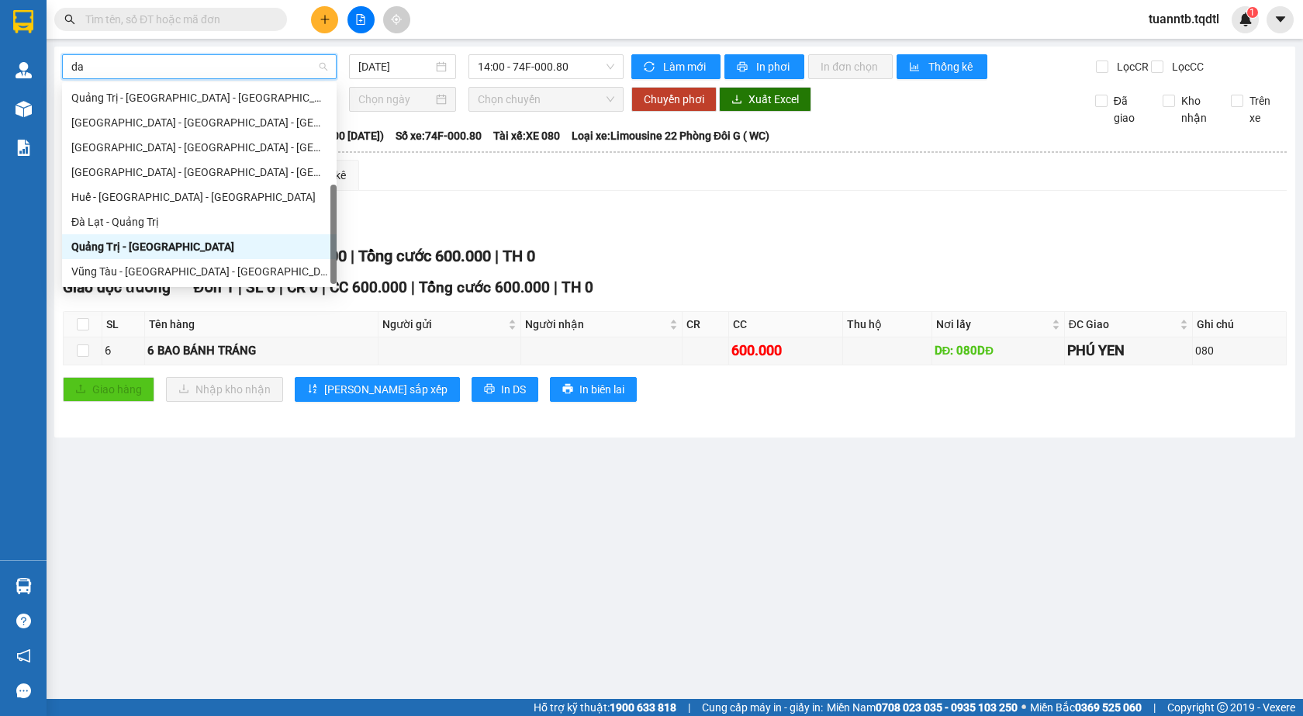
scroll to position [99, 0]
click at [175, 147] on div "[GEOGRAPHIC_DATA] - [GEOGRAPHIC_DATA] - [GEOGRAPHIC_DATA]" at bounding box center [199, 147] width 256 height 17
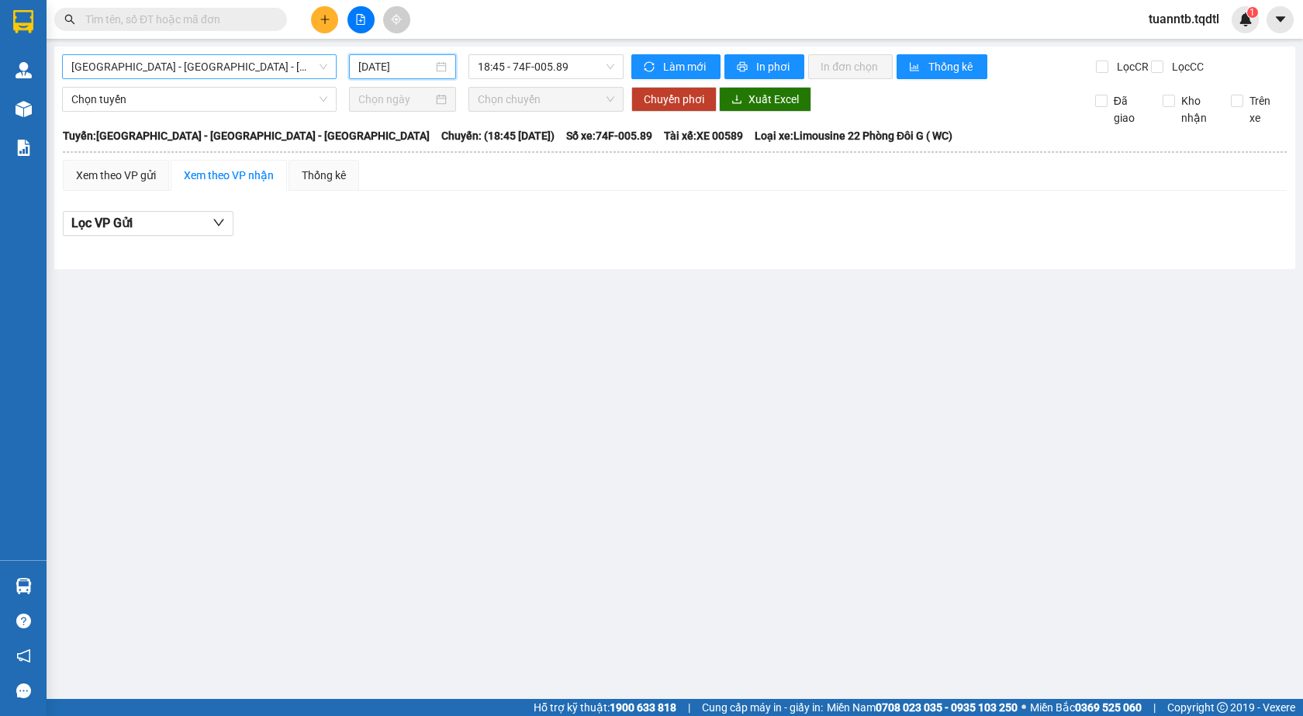
click at [394, 64] on input "[DATE]" at bounding box center [395, 66] width 74 height 17
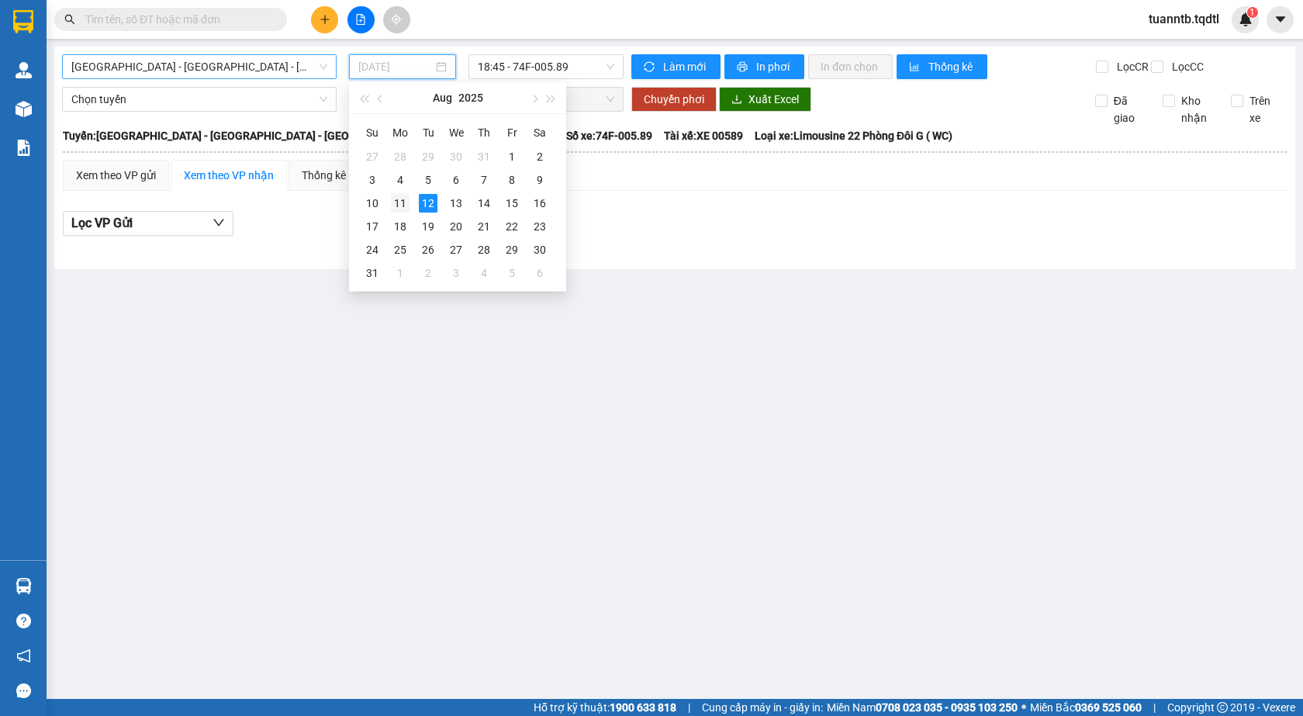
click at [394, 203] on div "11" at bounding box center [400, 203] width 19 height 19
type input "[DATE]"
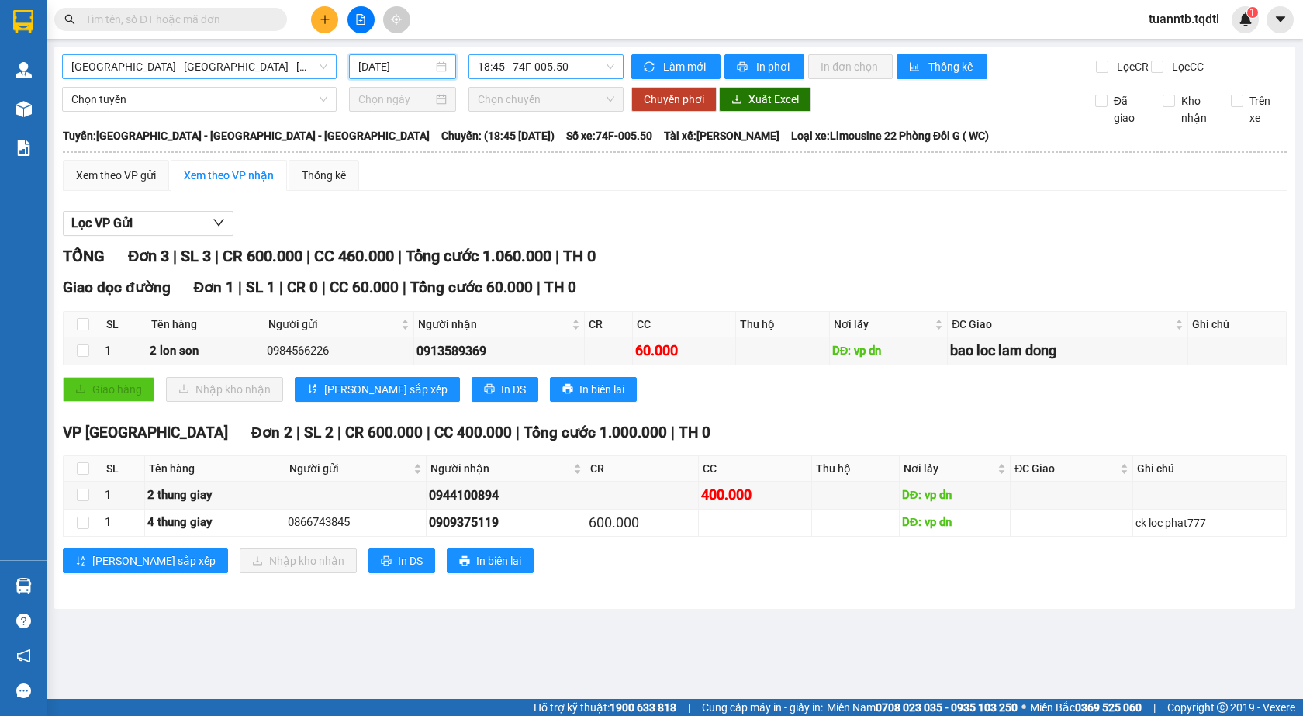
click at [585, 67] on span "18:45 - 74F-005.50" at bounding box center [546, 66] width 137 height 23
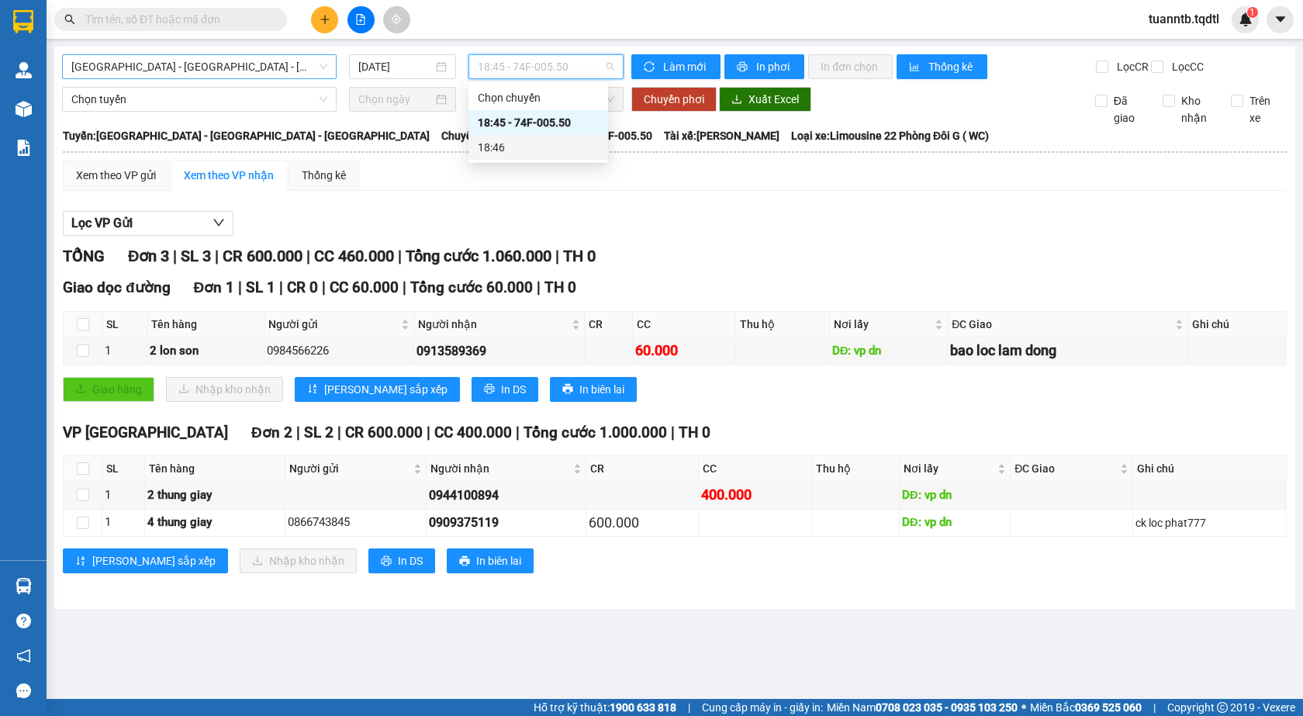
click at [240, 63] on span "[GEOGRAPHIC_DATA] - [GEOGRAPHIC_DATA] - [GEOGRAPHIC_DATA]" at bounding box center [199, 66] width 256 height 23
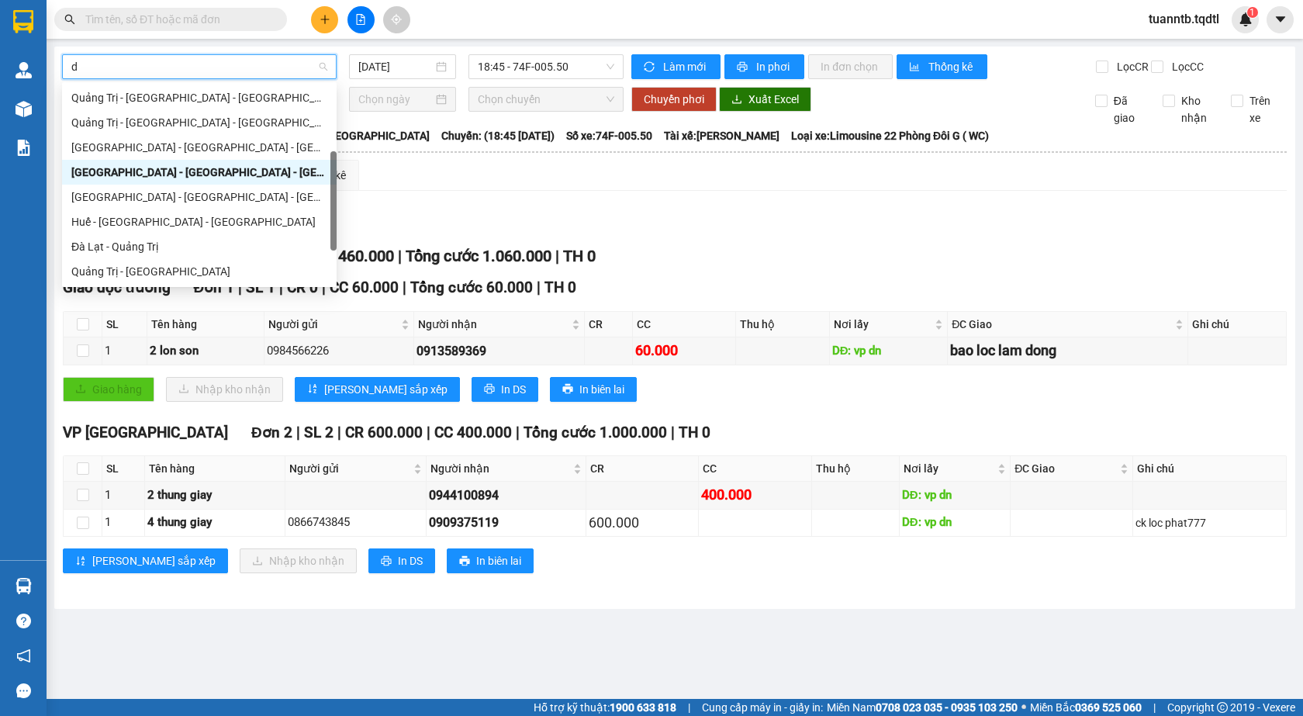
type input "da"
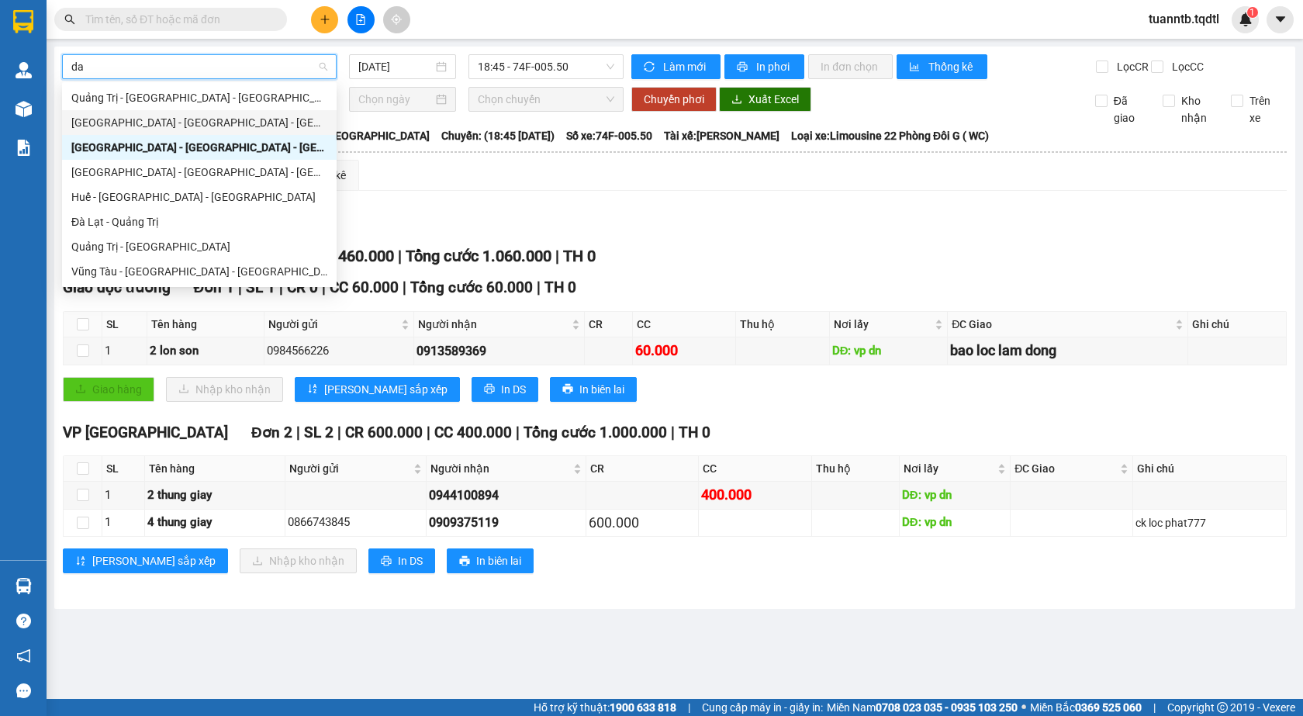
click at [101, 122] on div "[GEOGRAPHIC_DATA] - [GEOGRAPHIC_DATA] - [GEOGRAPHIC_DATA]" at bounding box center [199, 122] width 256 height 17
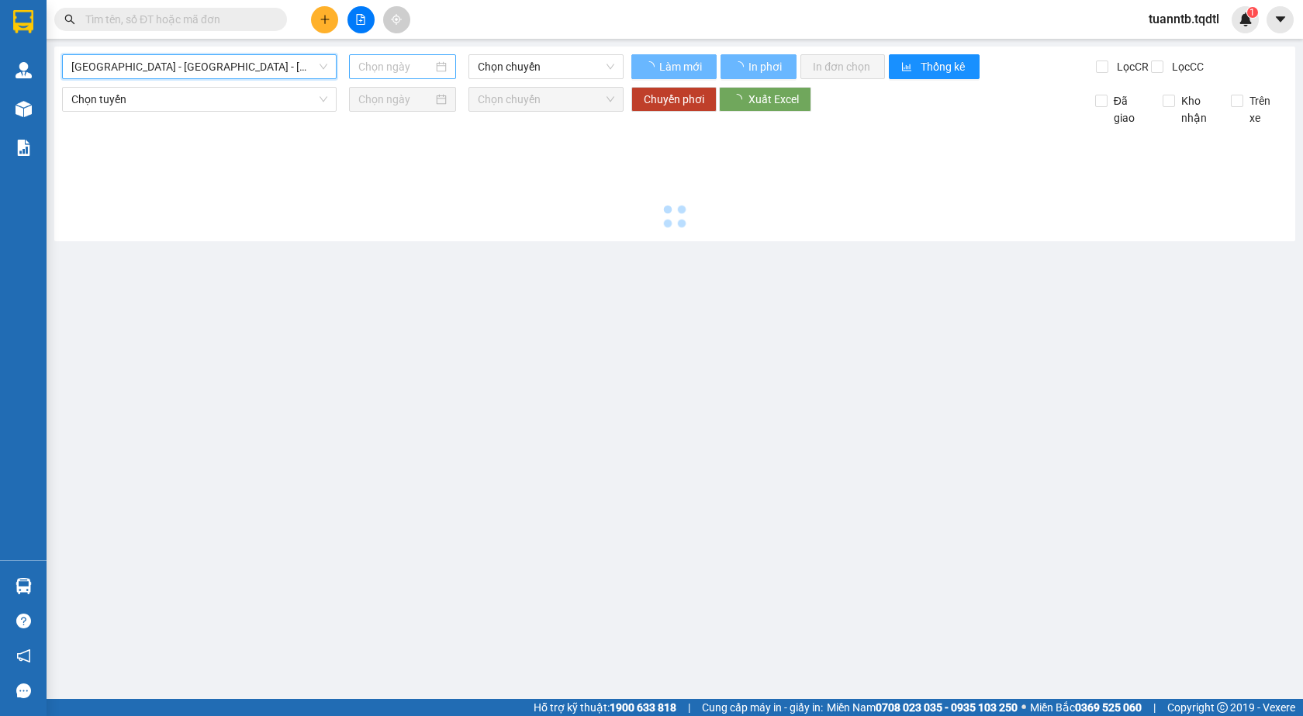
click at [385, 64] on input at bounding box center [395, 66] width 74 height 17
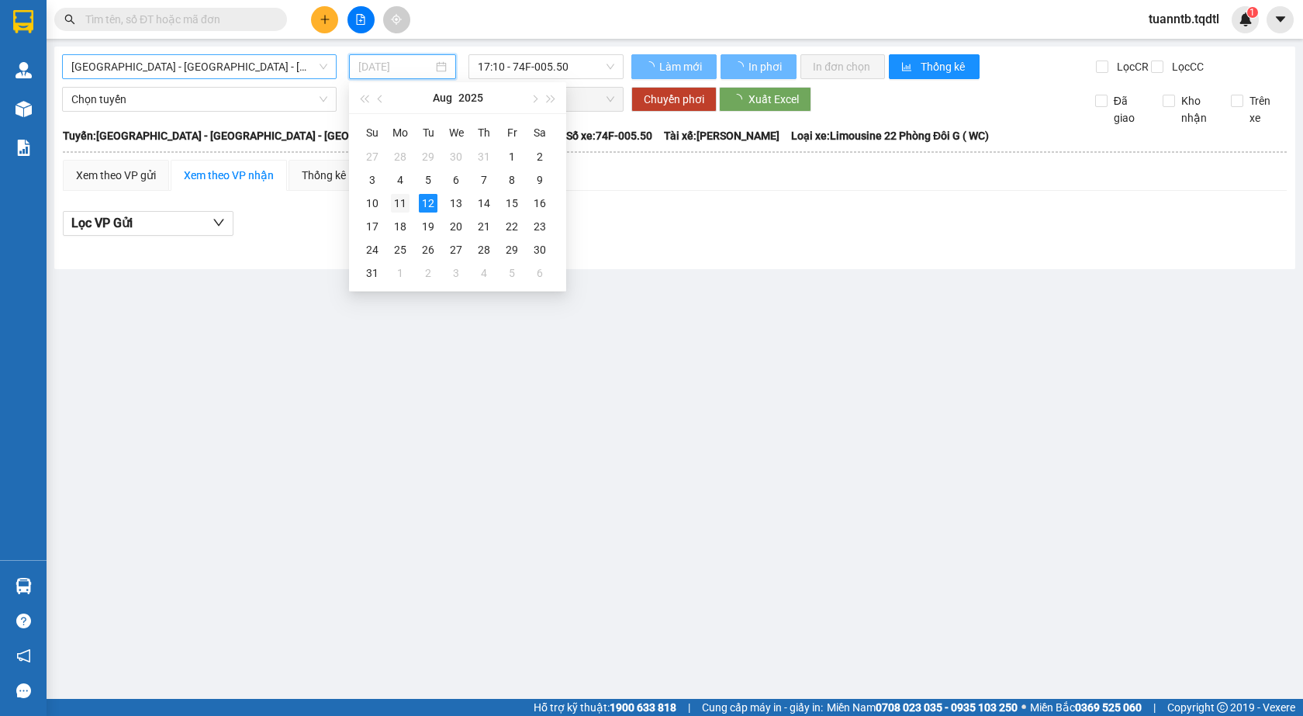
click at [391, 204] on div "11" at bounding box center [400, 203] width 19 height 19
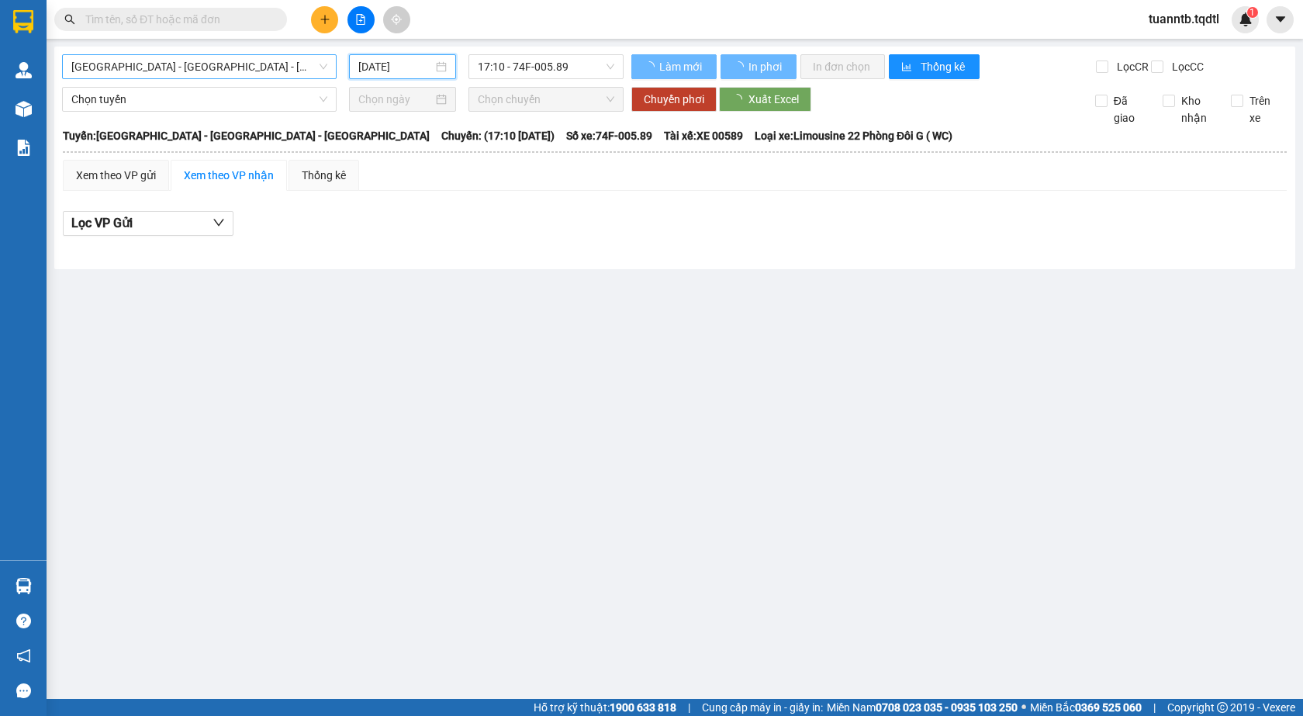
click at [399, 62] on input "[DATE]" at bounding box center [395, 66] width 74 height 17
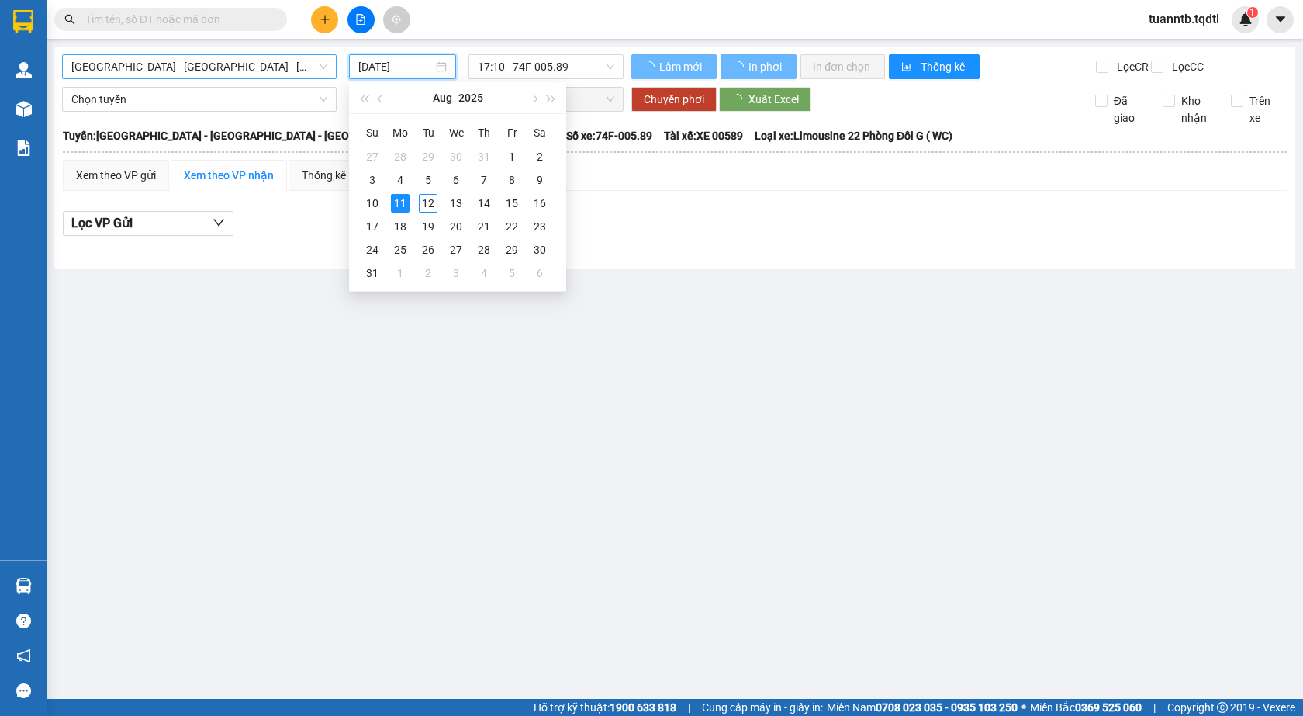
click at [629, 289] on main "[GEOGRAPHIC_DATA] - [GEOGRAPHIC_DATA] - [GEOGRAPHIC_DATA] [DATE] 17:10 - 74F-00…" at bounding box center [651, 349] width 1303 height 699
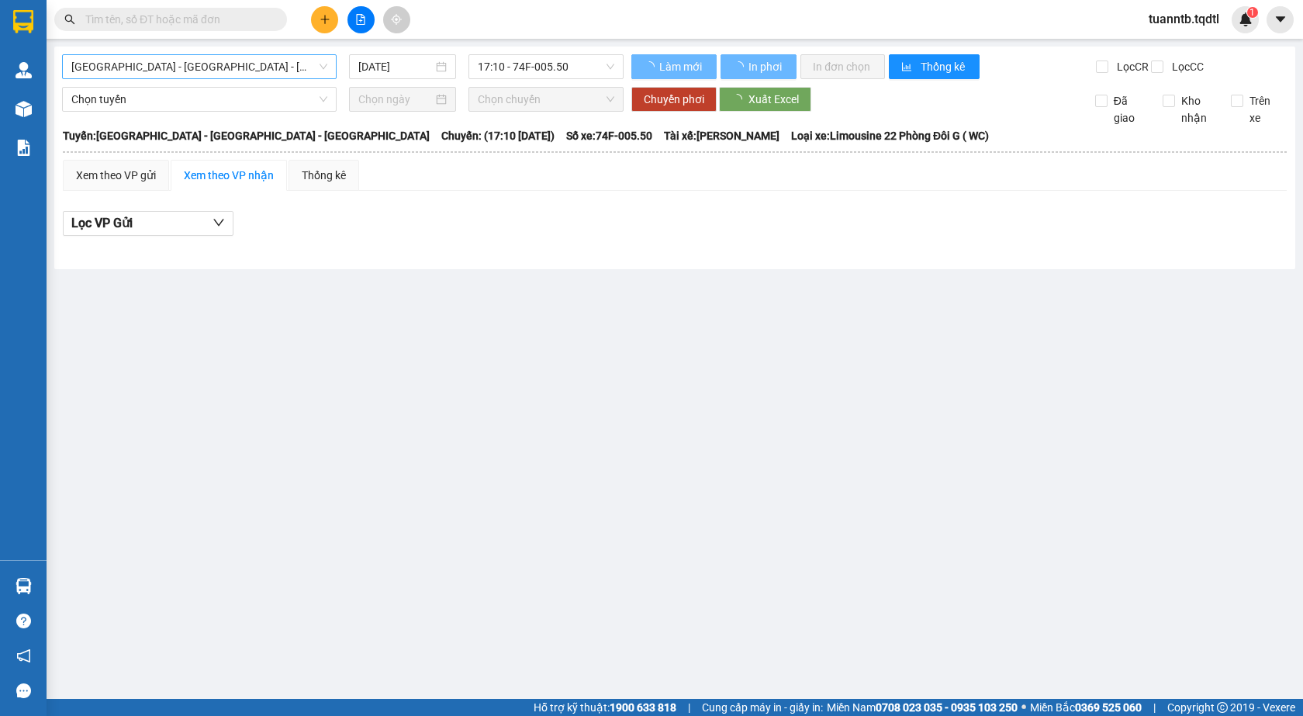
type input "[DATE]"
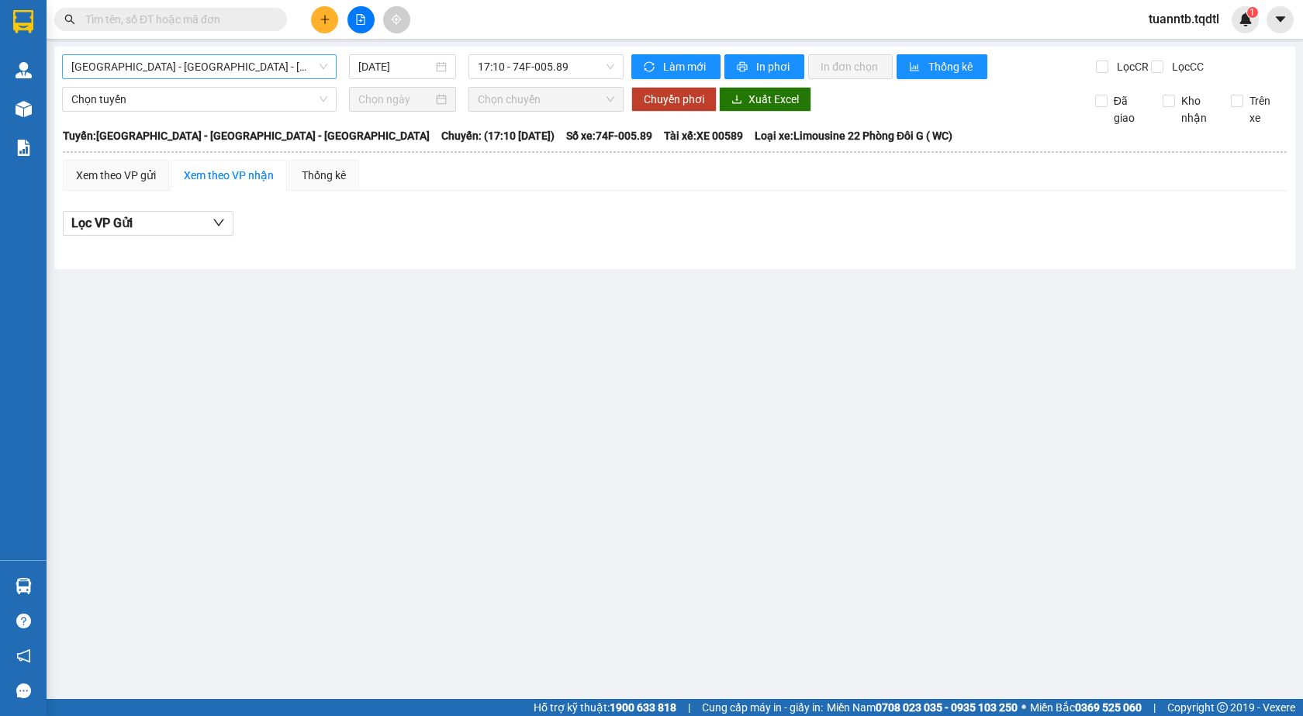
click at [291, 72] on span "[GEOGRAPHIC_DATA] - [GEOGRAPHIC_DATA] - [GEOGRAPHIC_DATA]" at bounding box center [199, 66] width 256 height 23
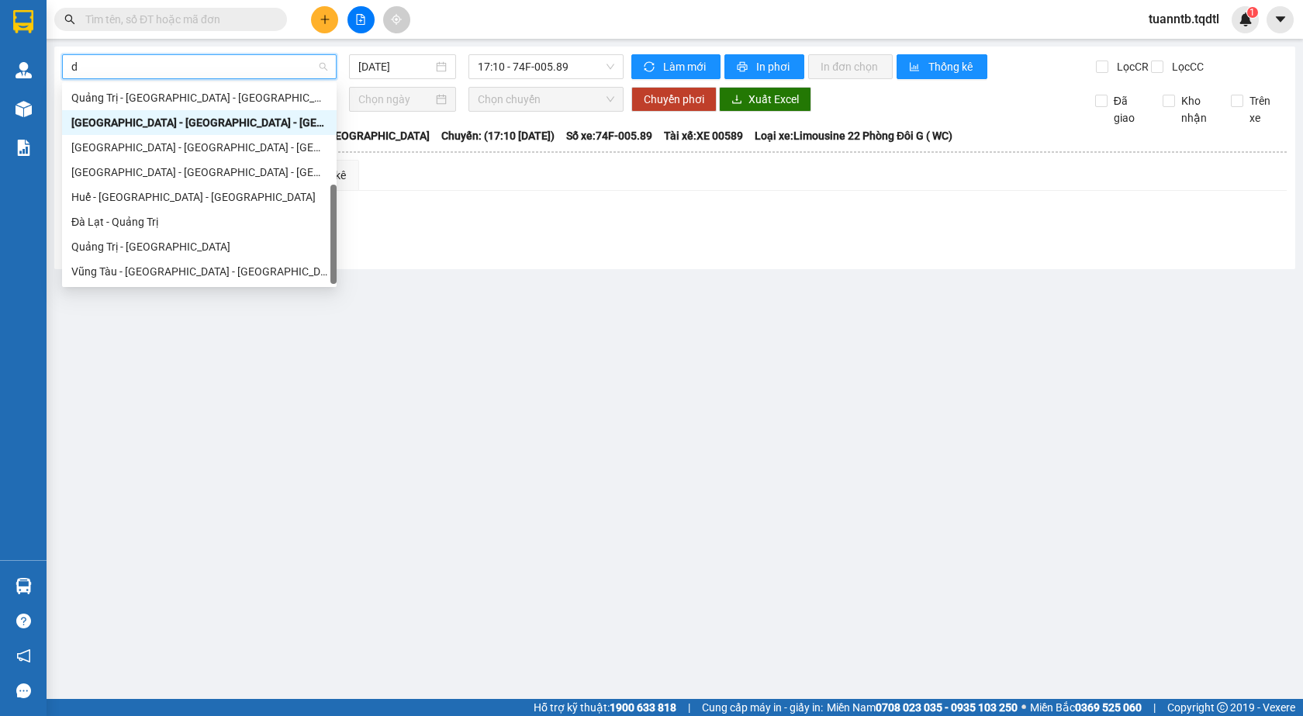
type input "da"
click at [153, 223] on div "Đà Lạt - Quảng Trị" at bounding box center [199, 221] width 256 height 17
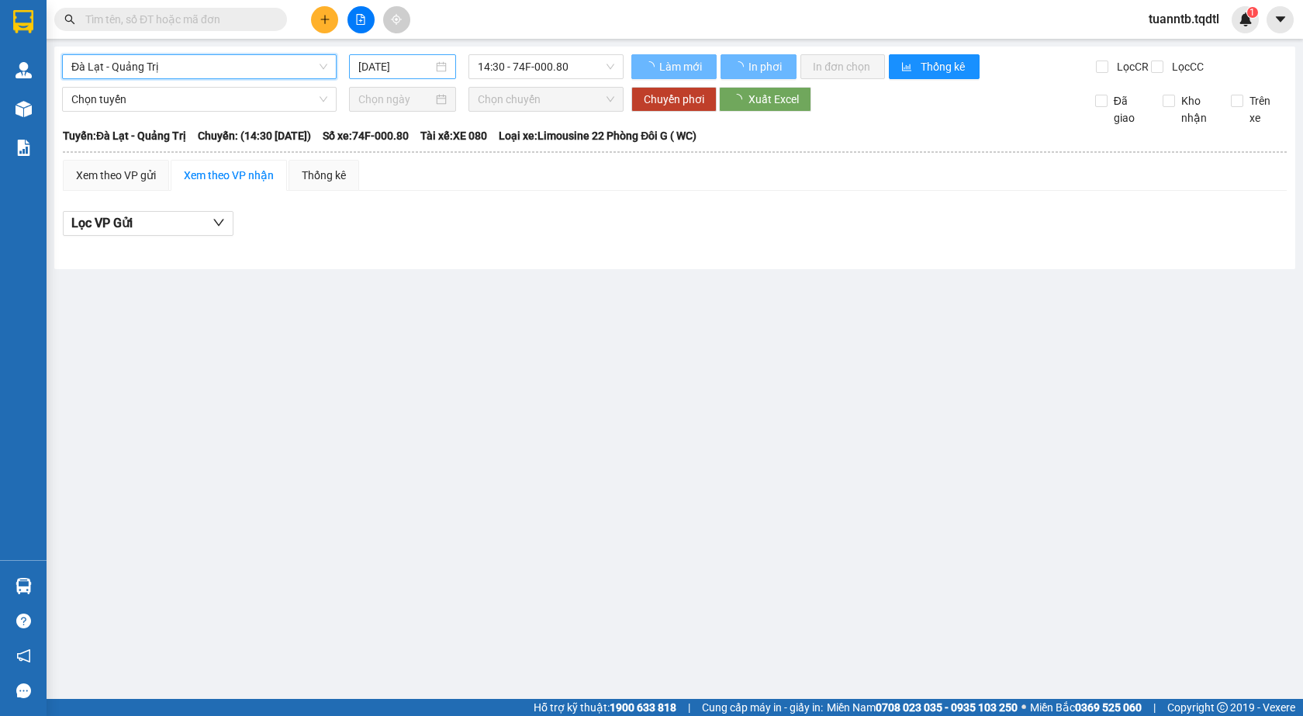
click at [393, 68] on input "[DATE]" at bounding box center [395, 66] width 74 height 17
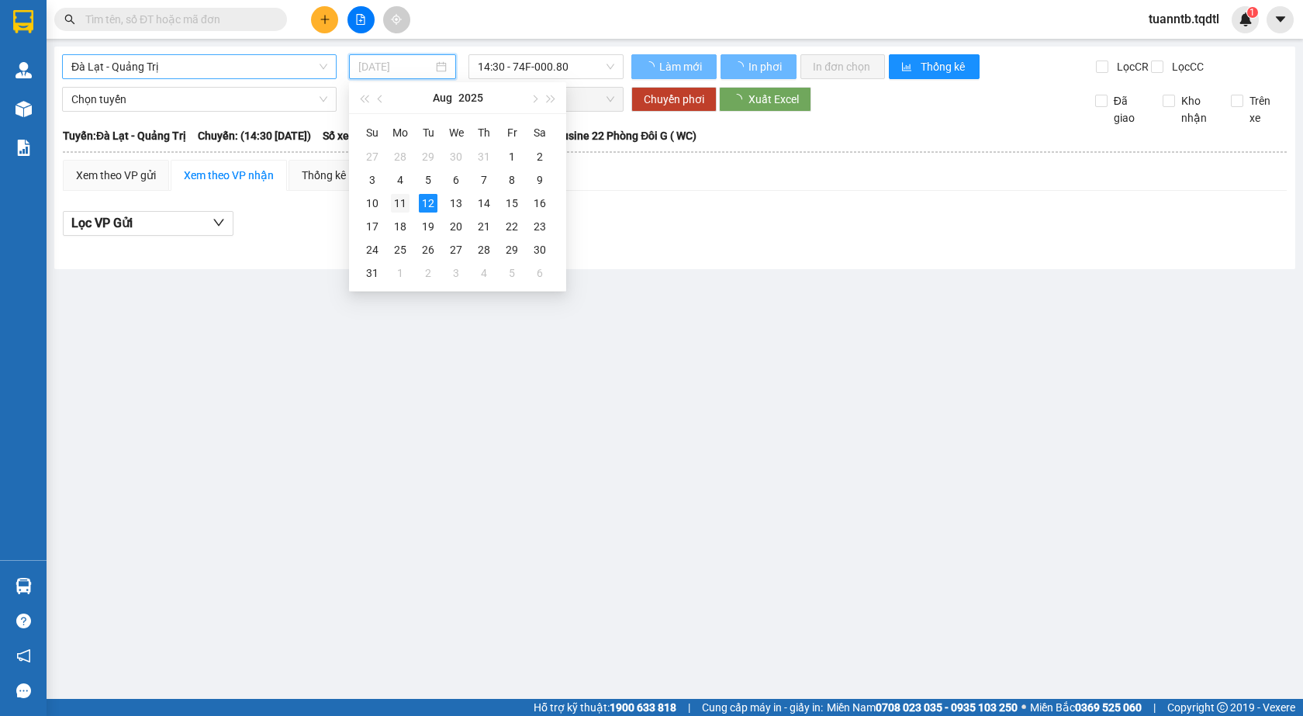
click at [400, 199] on div "11" at bounding box center [400, 203] width 19 height 19
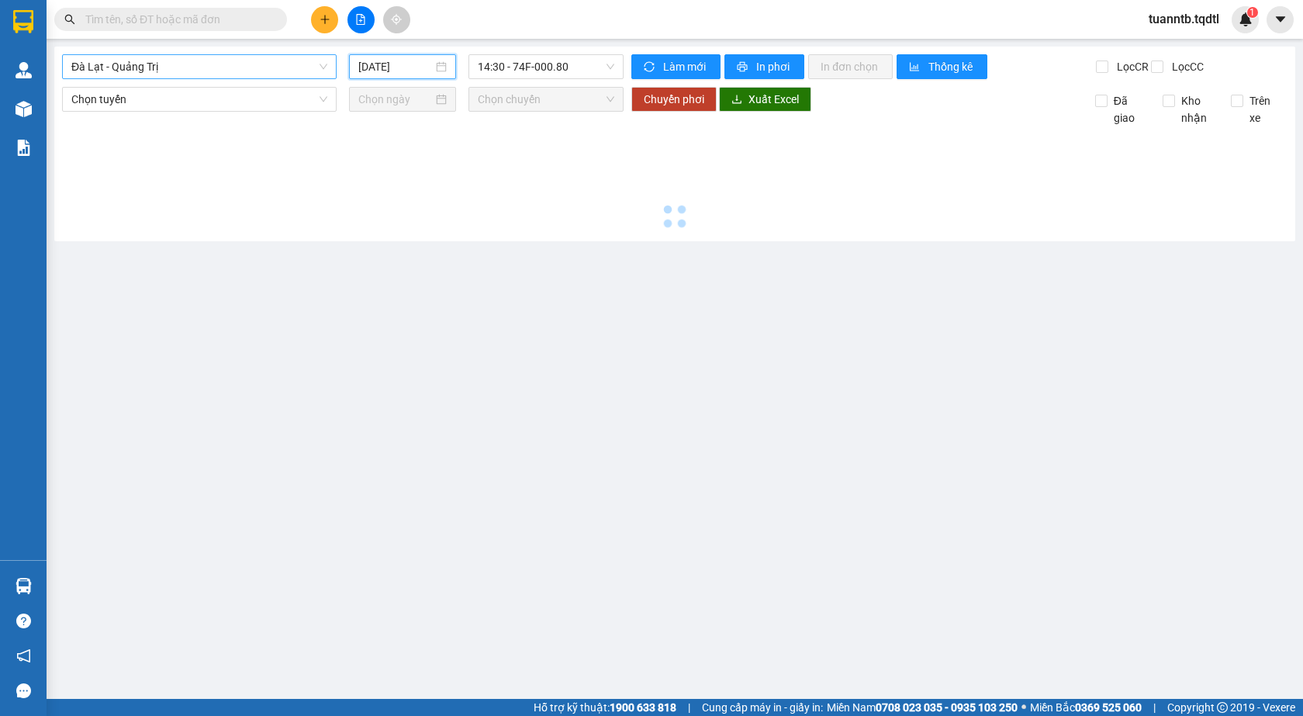
type input "[DATE]"
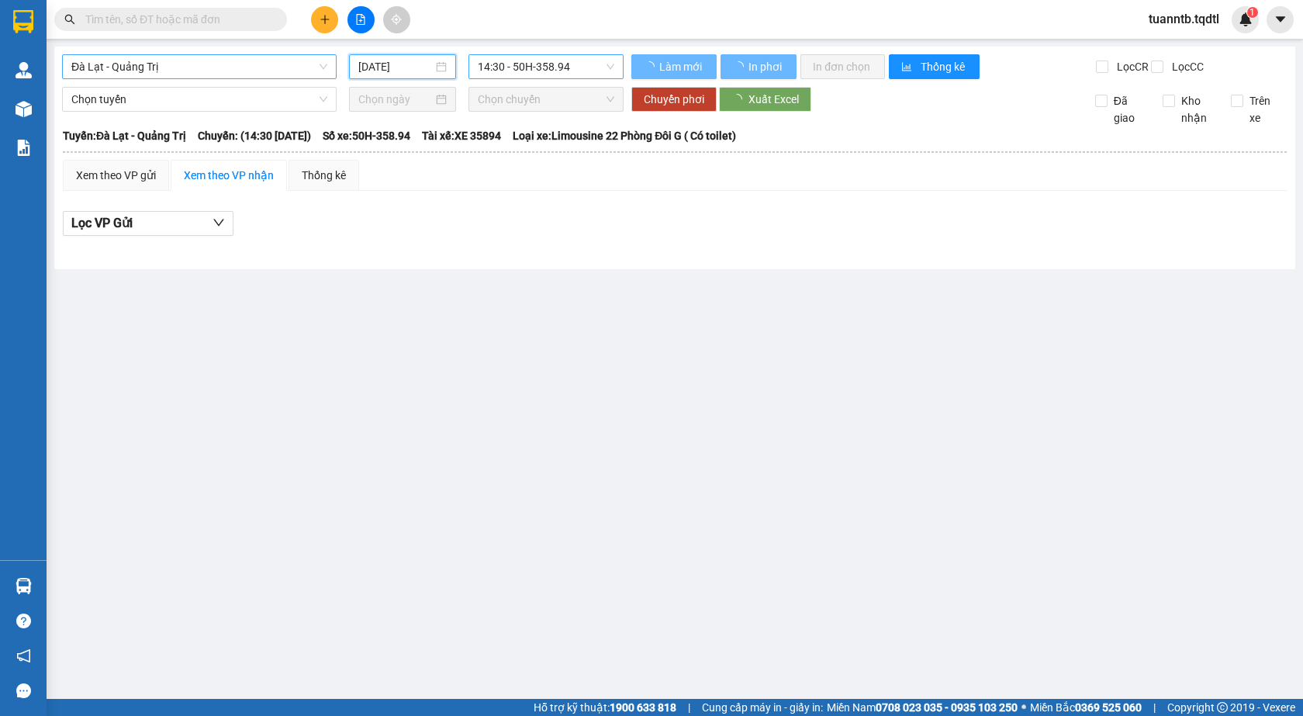
click at [553, 76] on span "14:30 - 50H-358.94" at bounding box center [546, 66] width 137 height 23
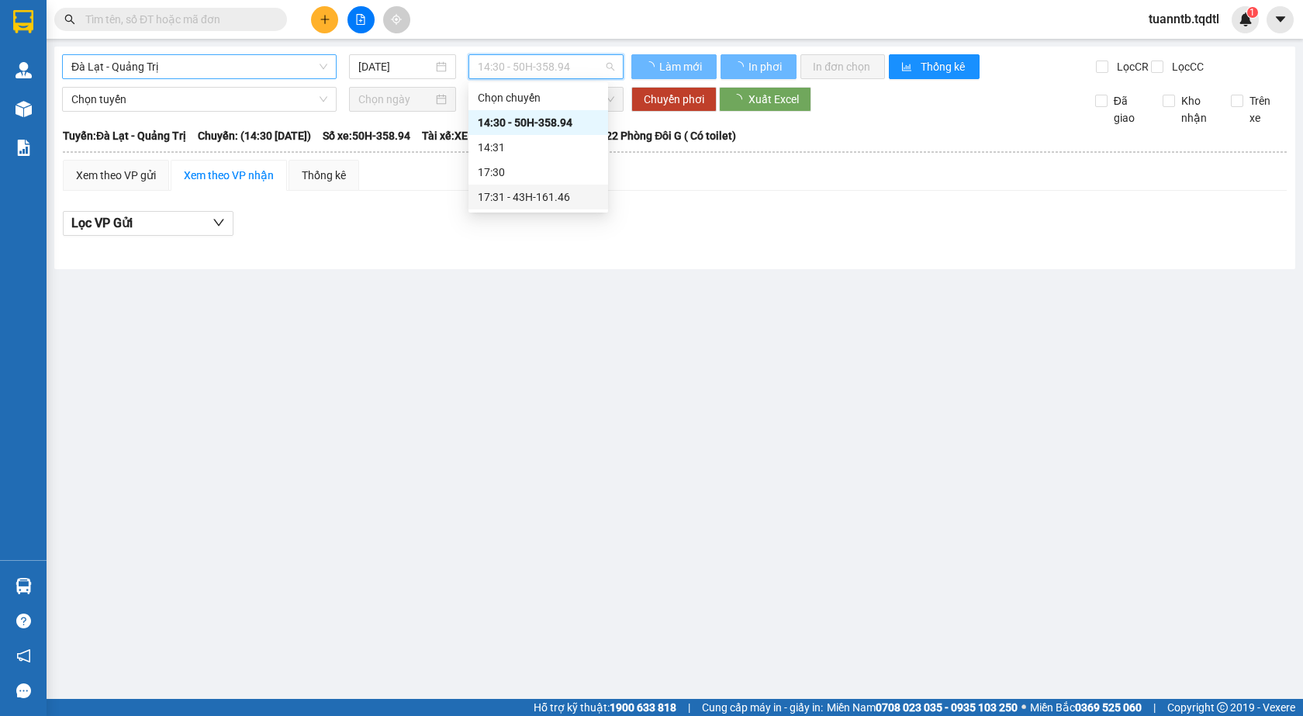
click at [563, 194] on div "17:31 - 43H-161.46" at bounding box center [538, 196] width 121 height 17
